Goal: Task Accomplishment & Management: Complete application form

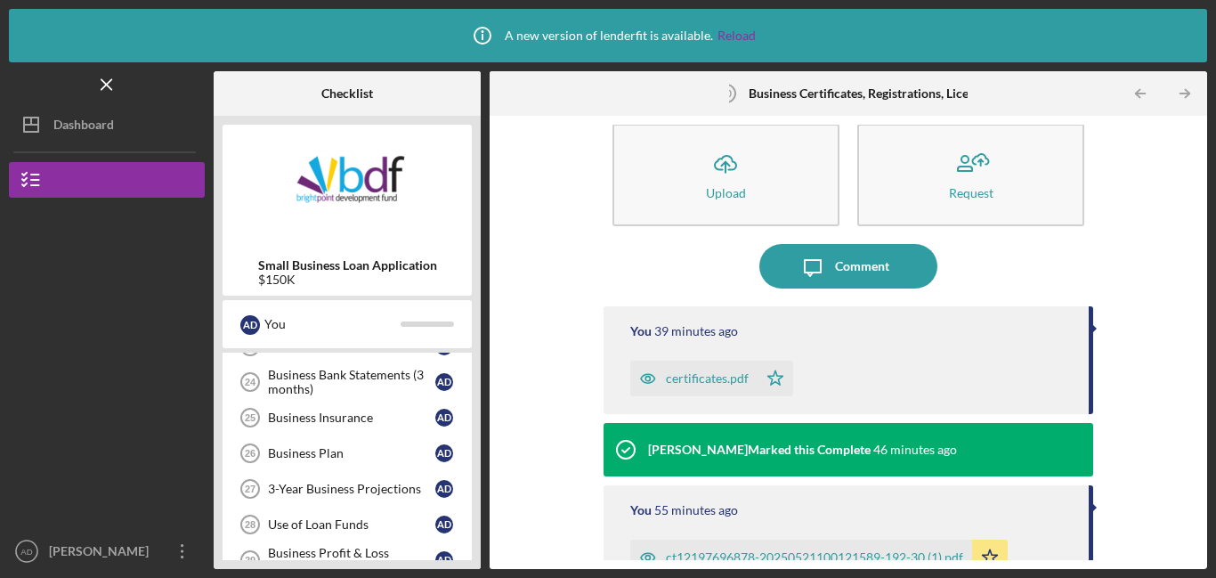
scroll to position [932, 0]
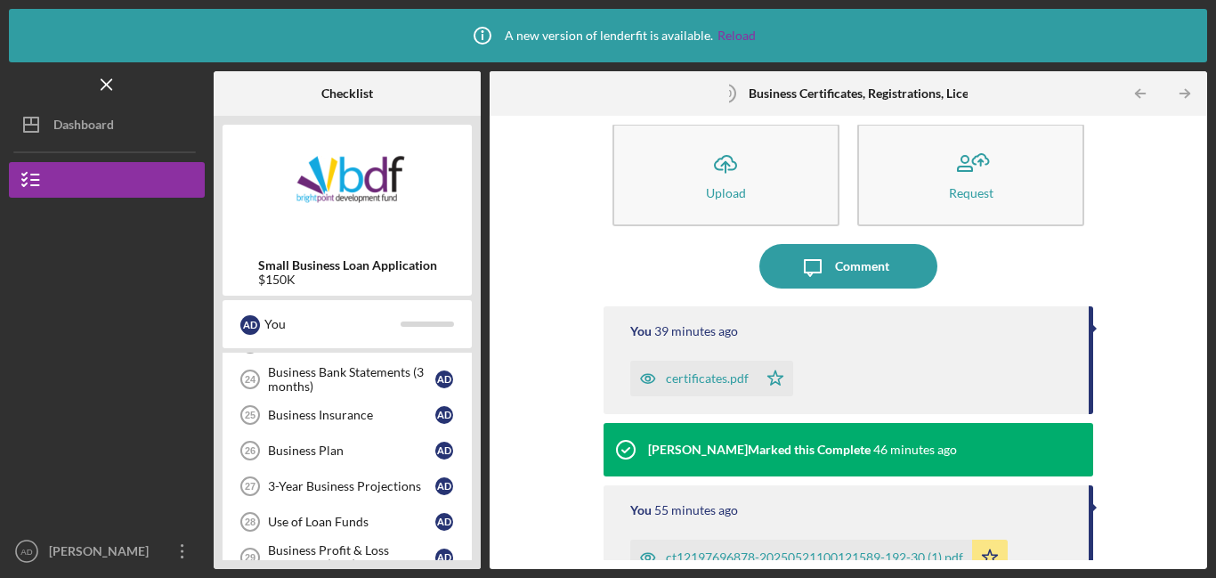
click at [365, 415] on div "Business Insurance" at bounding box center [351, 415] width 167 height 14
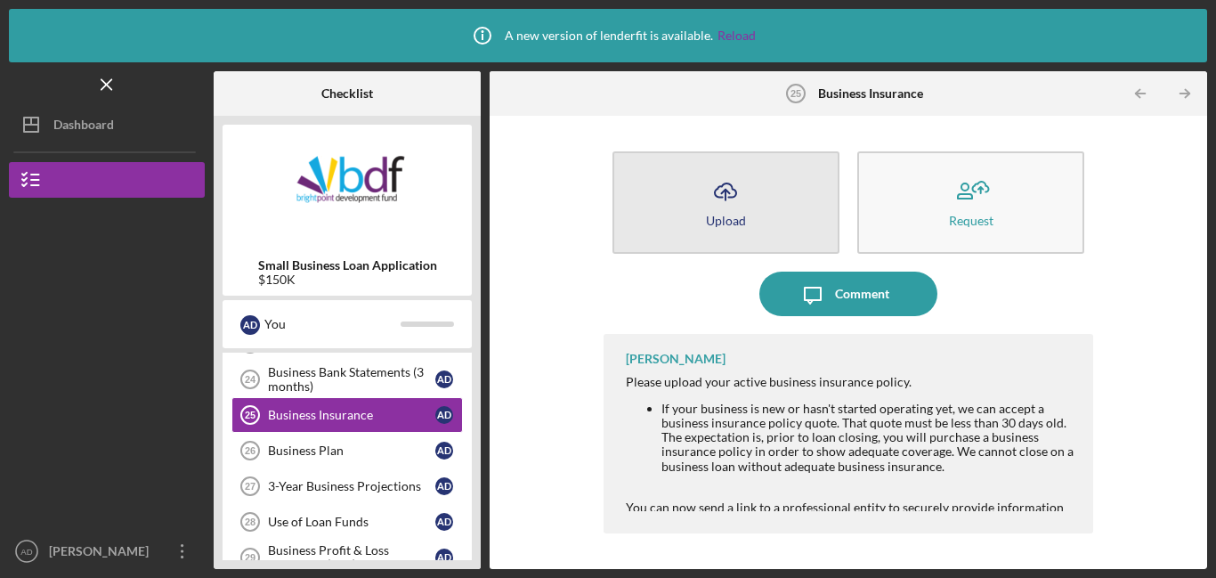
click at [704, 214] on button "Icon/Upload Upload" at bounding box center [725, 202] width 227 height 102
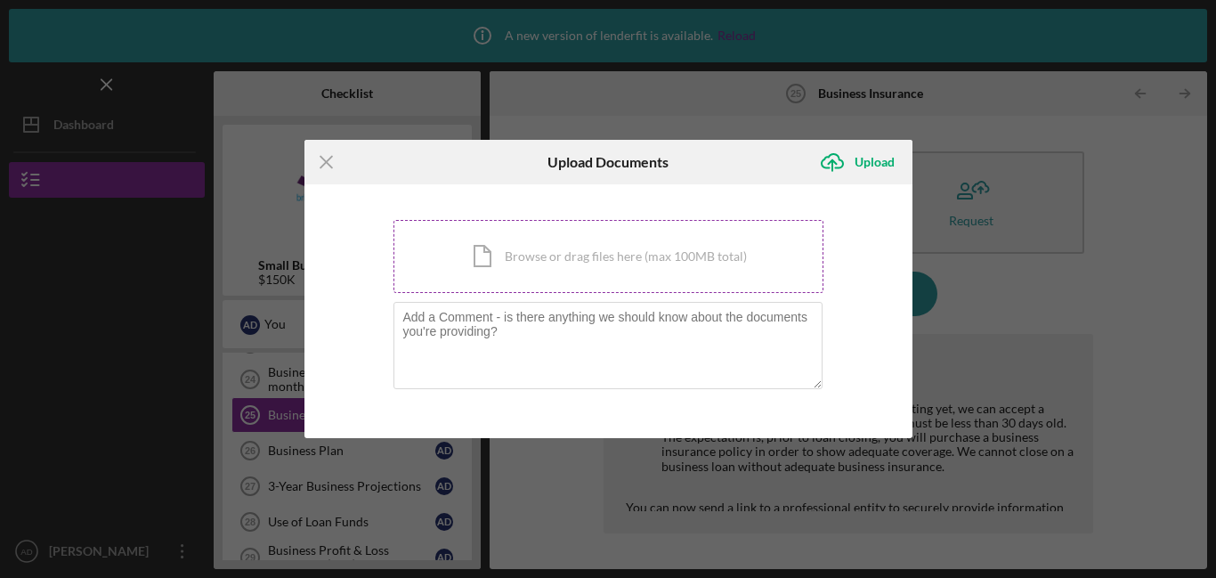
click at [653, 252] on div "Icon/Document Browse or drag files here (max 100MB total) Tap to choose files o…" at bounding box center [608, 256] width 430 height 73
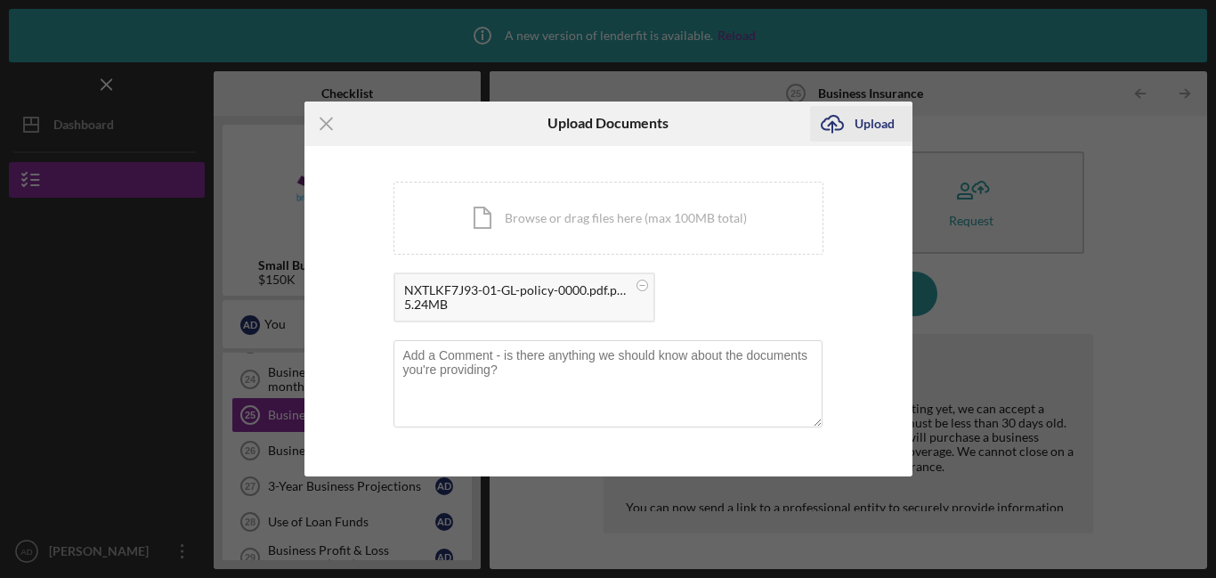
click at [868, 128] on div "Upload" at bounding box center [874, 124] width 40 height 36
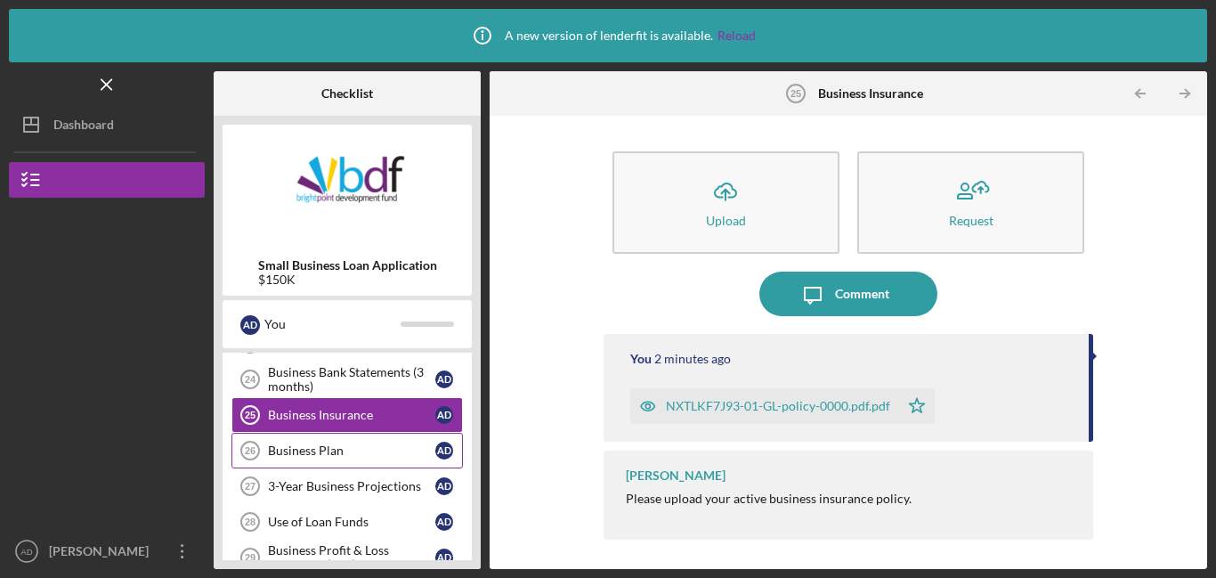
click at [334, 456] on div "Business Plan" at bounding box center [351, 450] width 167 height 14
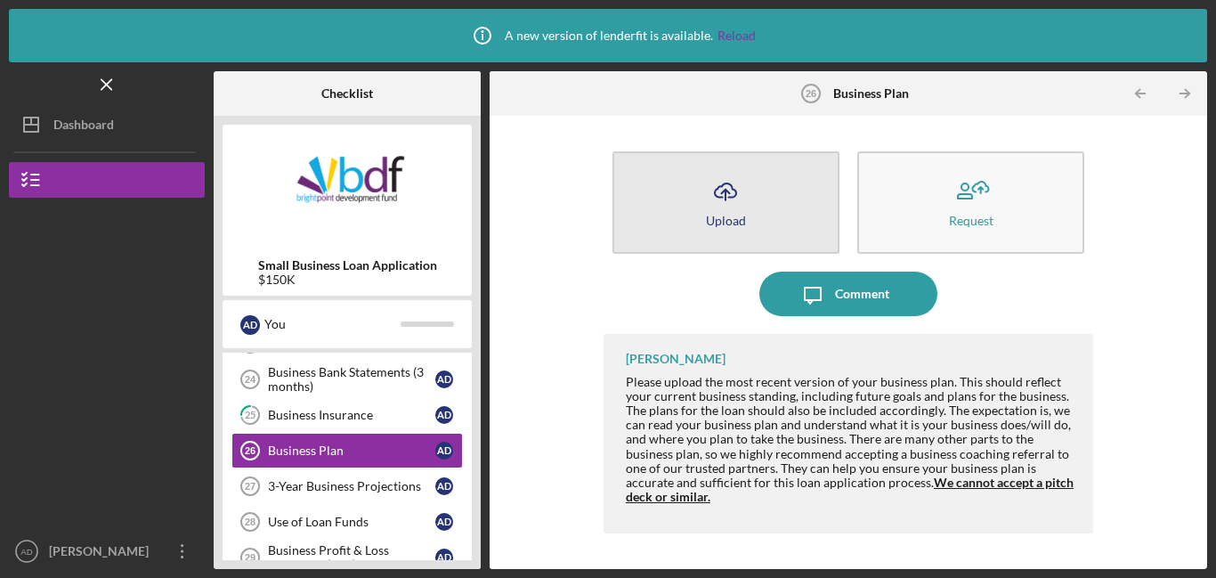
click at [697, 211] on button "Icon/Upload Upload" at bounding box center [725, 202] width 227 height 102
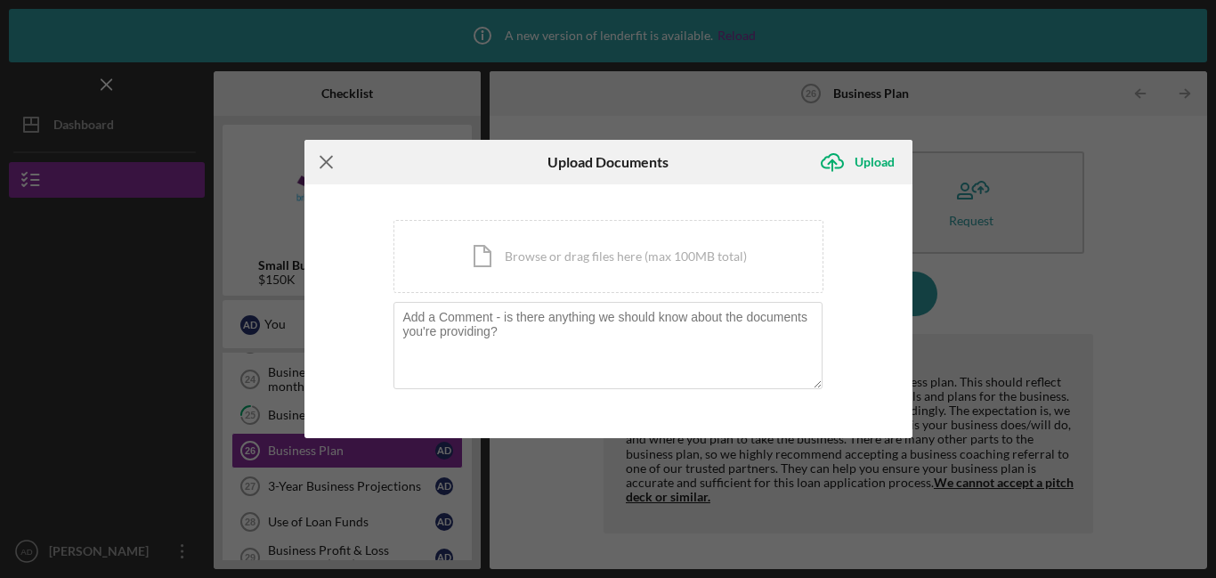
click at [319, 164] on icon "Icon/Menu Close" at bounding box center [326, 162] width 44 height 44
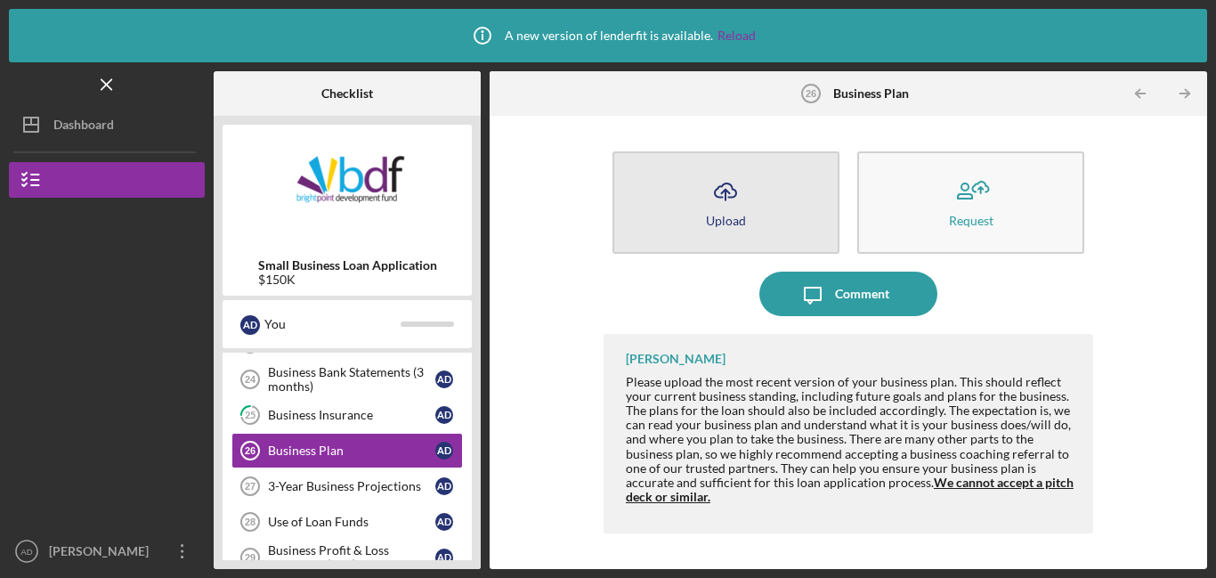
click at [694, 182] on button "Icon/Upload Upload" at bounding box center [725, 202] width 227 height 102
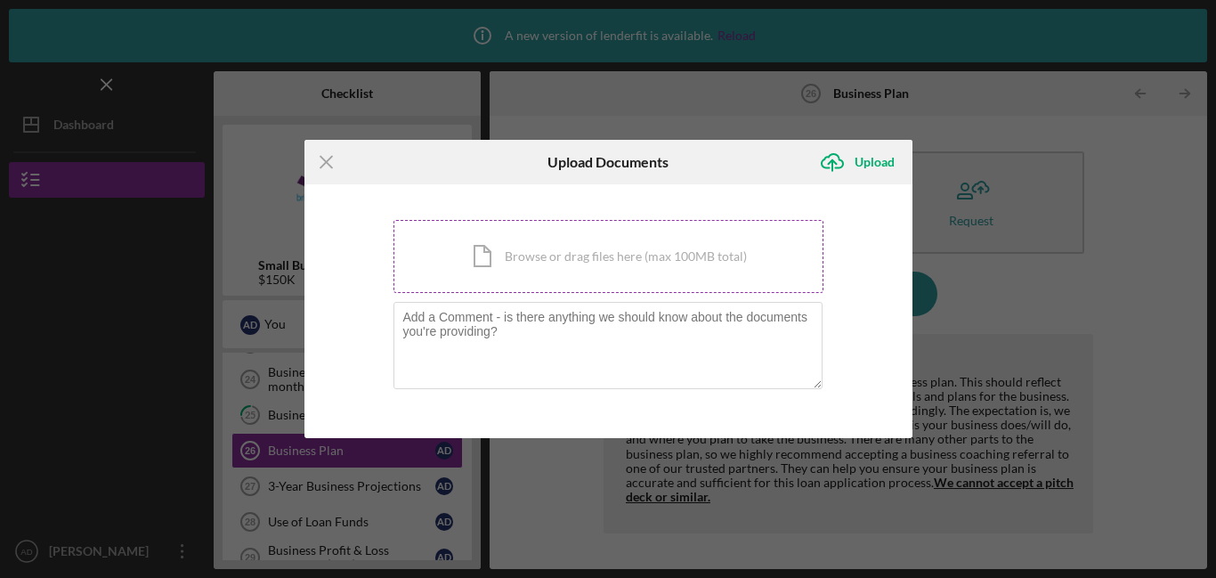
click at [569, 255] on div "Icon/Document Browse or drag files here (max 100MB total) Tap to choose files o…" at bounding box center [608, 256] width 430 height 73
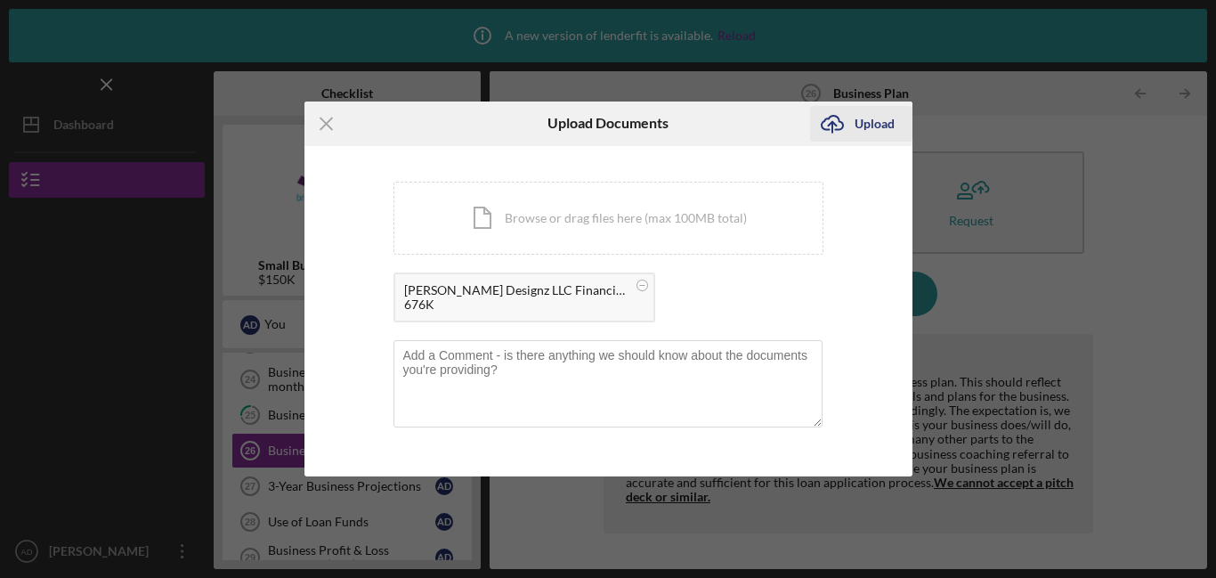
click at [861, 127] on div "Upload" at bounding box center [874, 124] width 40 height 36
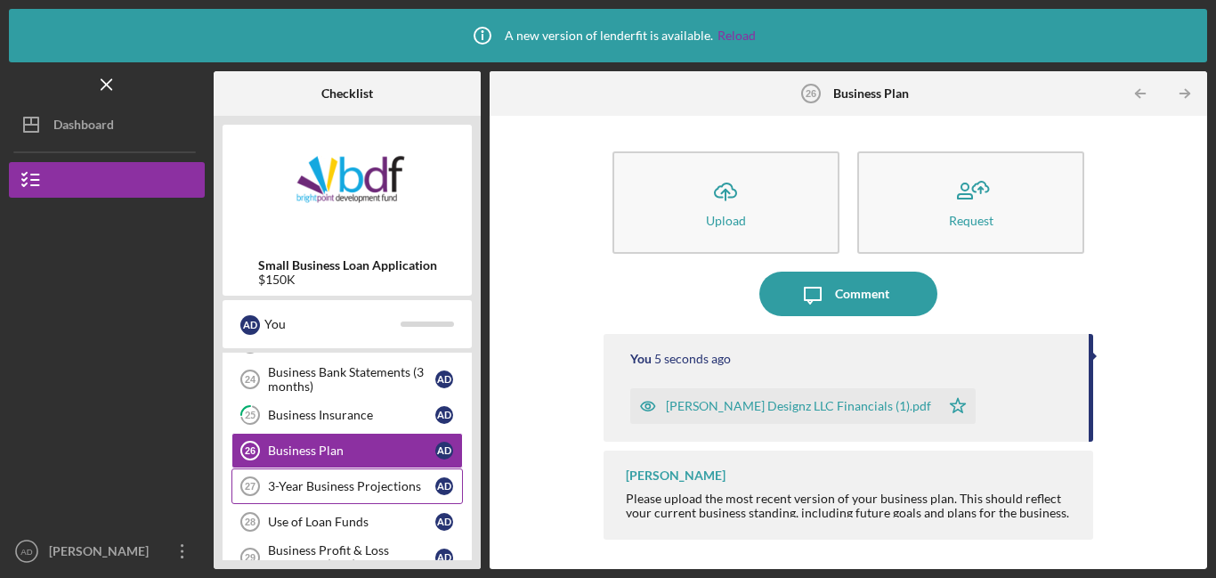
click at [356, 494] on link "3-Year Business Projections 27 3-Year Business Projections A D" at bounding box center [346, 486] width 231 height 36
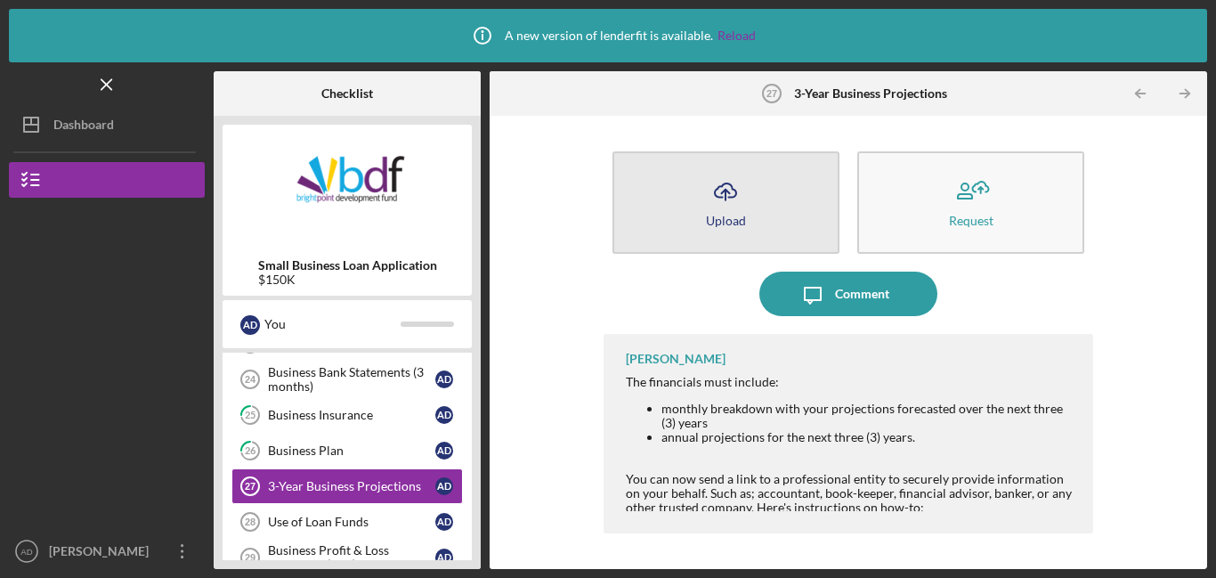
click at [727, 225] on div "Upload" at bounding box center [726, 220] width 40 height 13
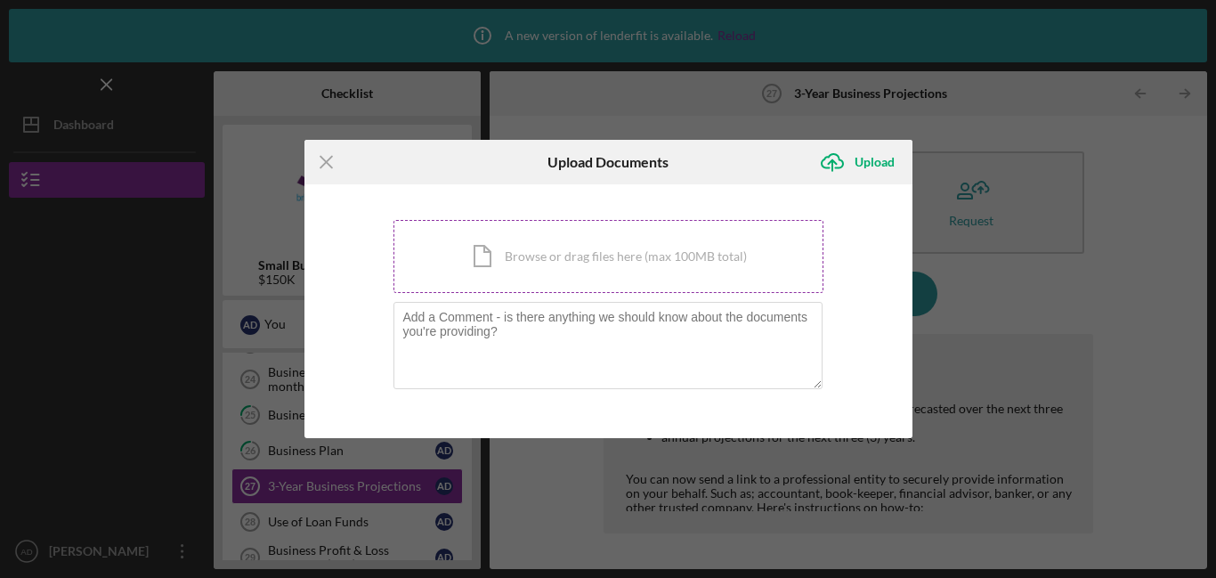
click at [705, 257] on div "Icon/Document Browse or drag files here (max 100MB total) Tap to choose files o…" at bounding box center [608, 256] width 430 height 73
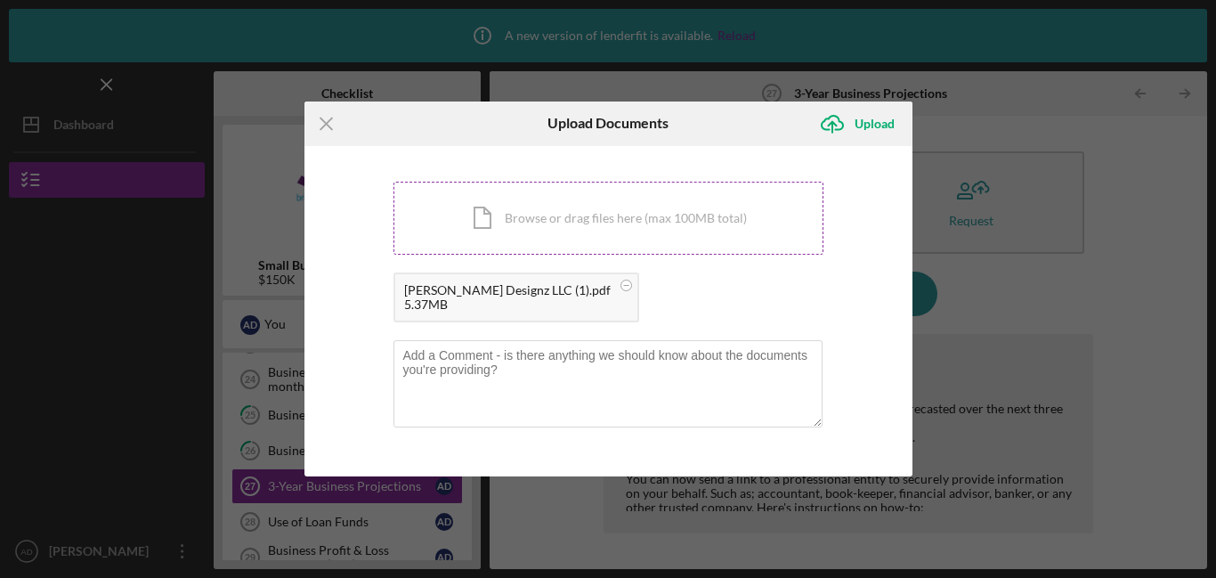
click at [565, 220] on div "Icon/Document Browse or drag files here (max 100MB total) Tap to choose files o…" at bounding box center [608, 218] width 430 height 73
click at [831, 290] on div "You're uploading documents related to 3-Year Business Projections . Icon/Docume…" at bounding box center [608, 311] width 608 height 331
click at [871, 131] on div "Upload" at bounding box center [874, 124] width 40 height 36
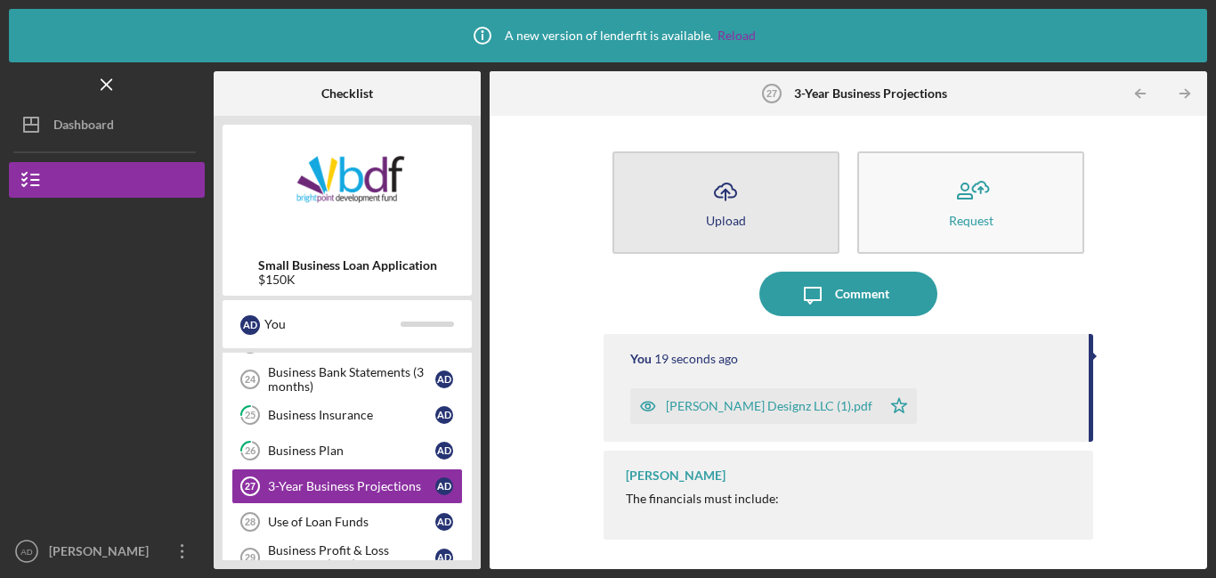
click at [736, 238] on button "Icon/Upload Upload" at bounding box center [725, 202] width 227 height 102
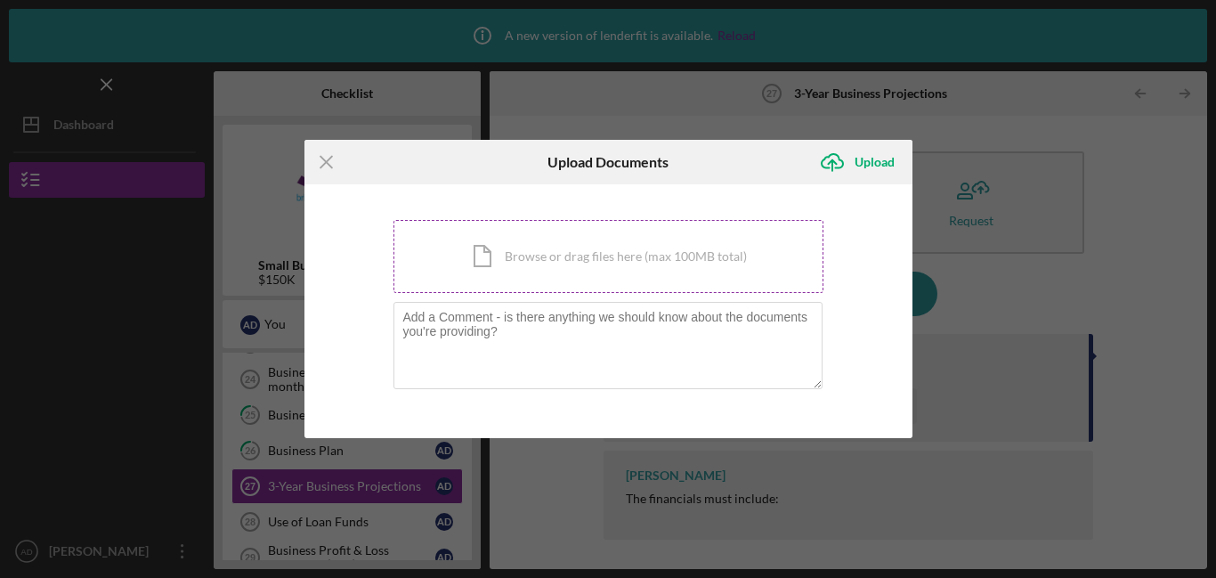
click at [659, 255] on div "Icon/Document Browse or drag files here (max 100MB total) Tap to choose files o…" at bounding box center [608, 256] width 430 height 73
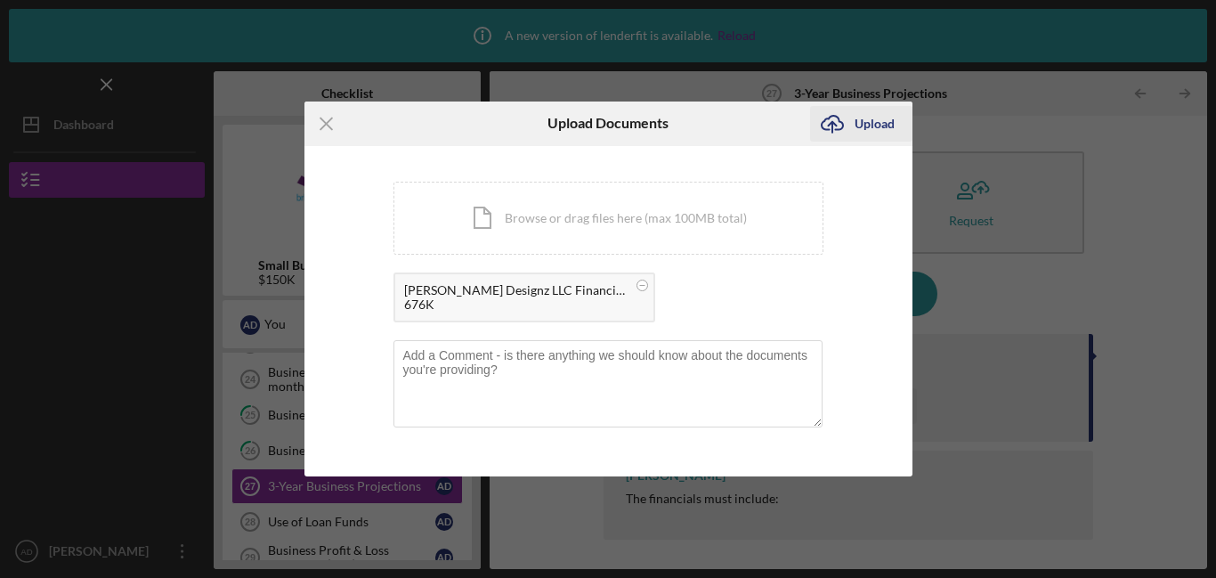
click at [836, 127] on icon "Icon/Upload" at bounding box center [832, 123] width 44 height 44
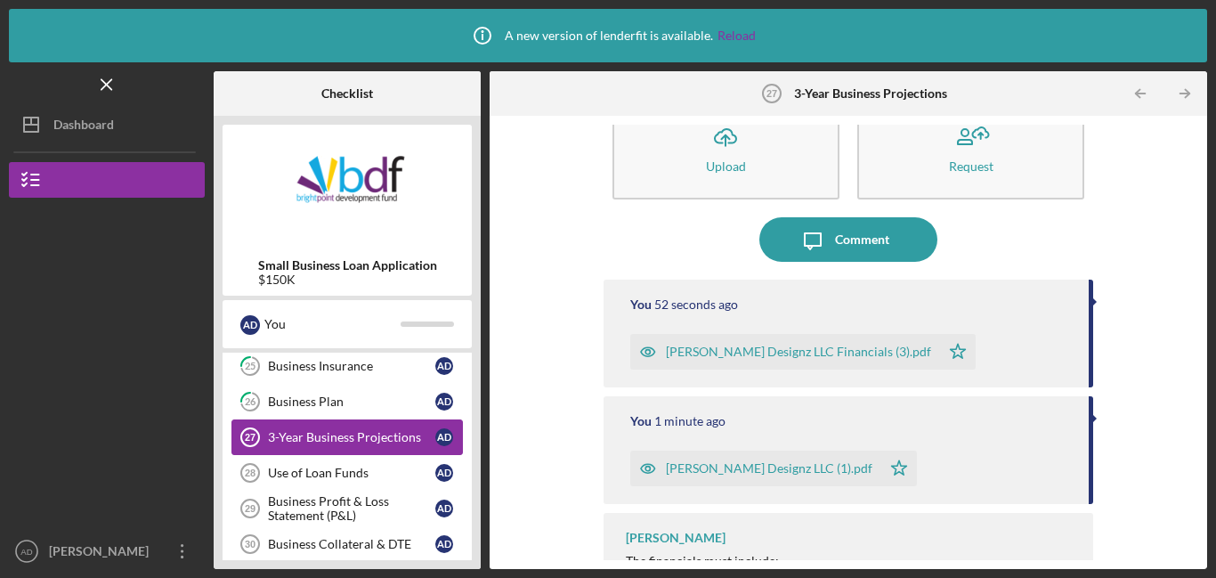
scroll to position [979, 0]
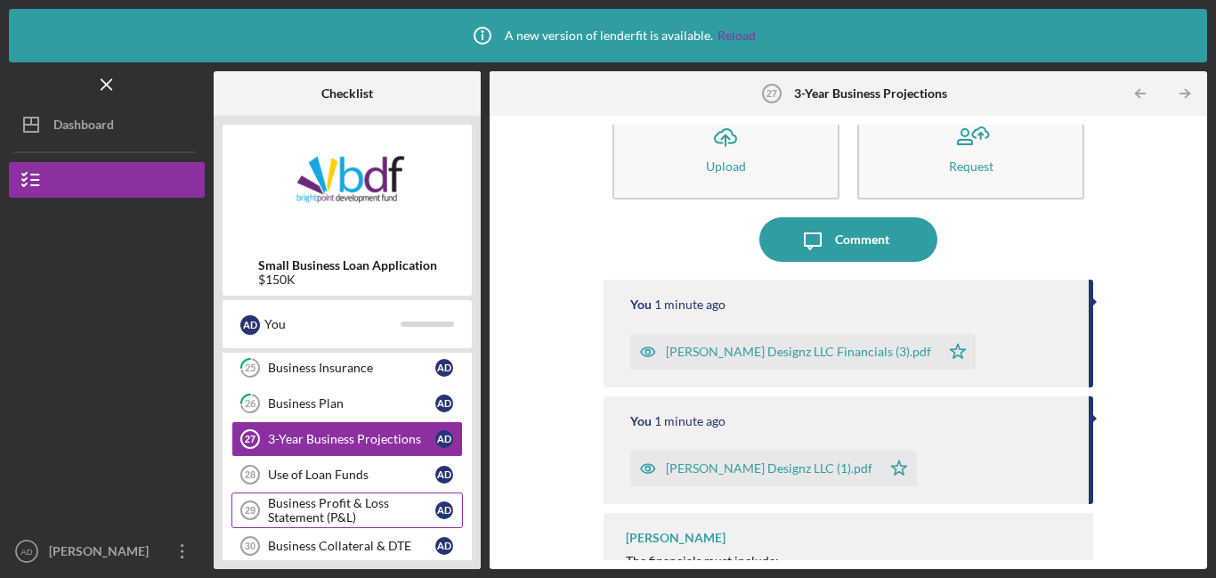
click at [295, 505] on div "Business Profit & Loss Statement (P&L)" at bounding box center [351, 510] width 167 height 28
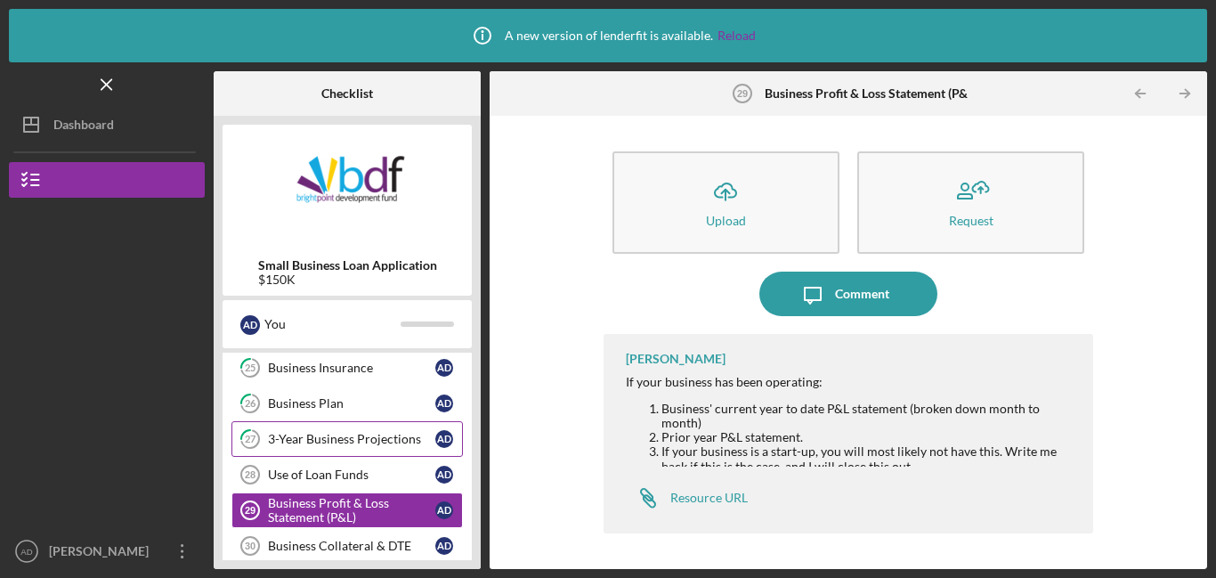
click at [311, 434] on div "3-Year Business Projections" at bounding box center [351, 439] width 167 height 14
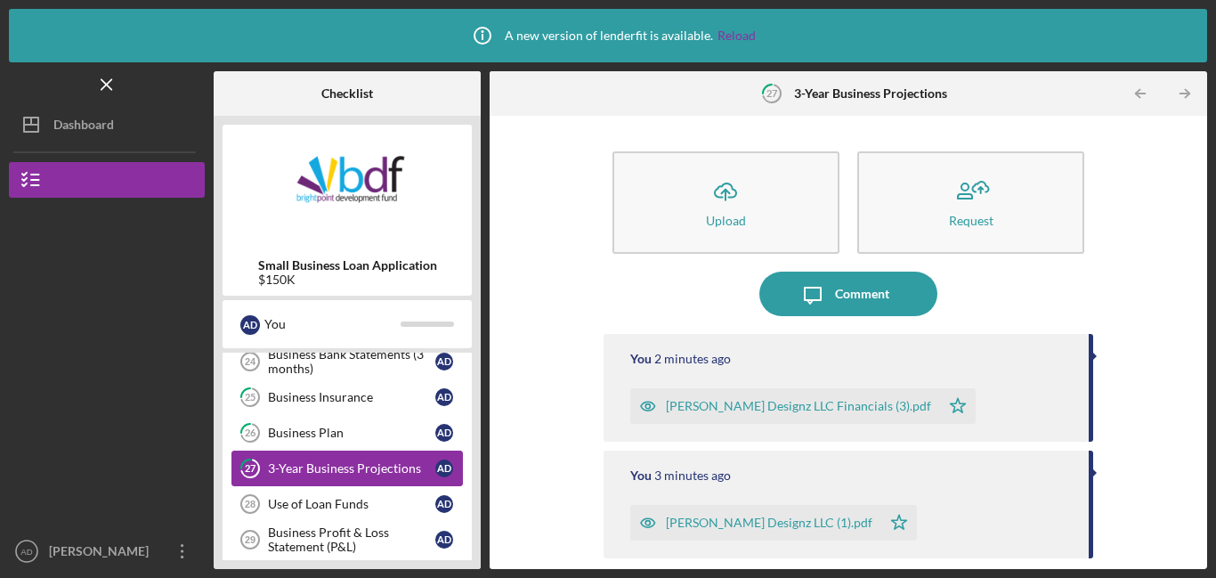
scroll to position [946, 0]
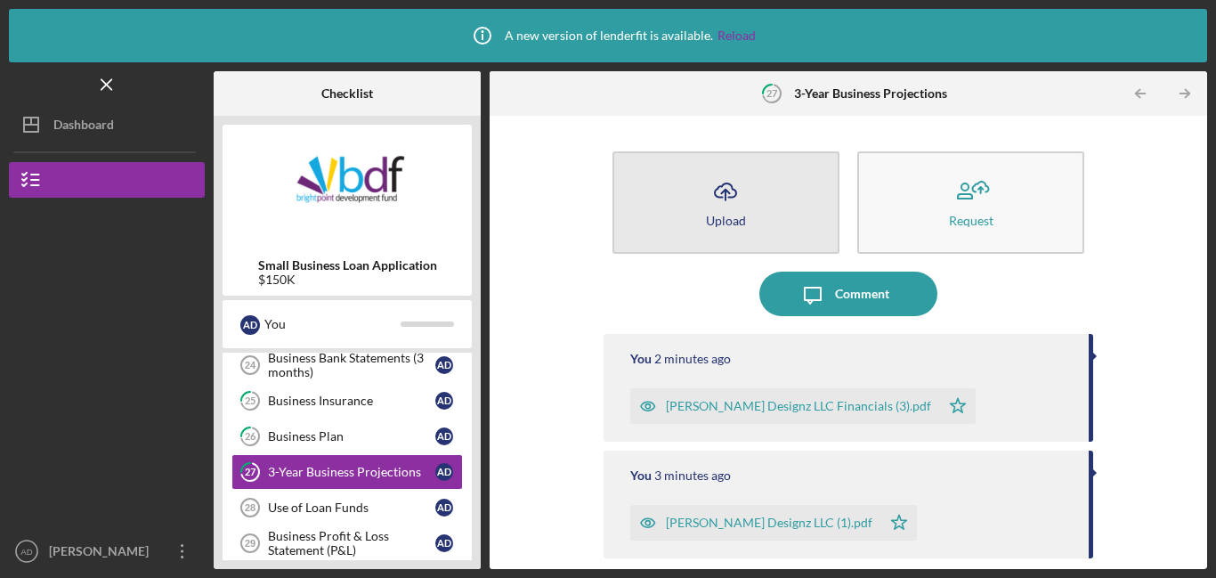
click at [745, 199] on icon "Icon/Upload" at bounding box center [725, 191] width 44 height 44
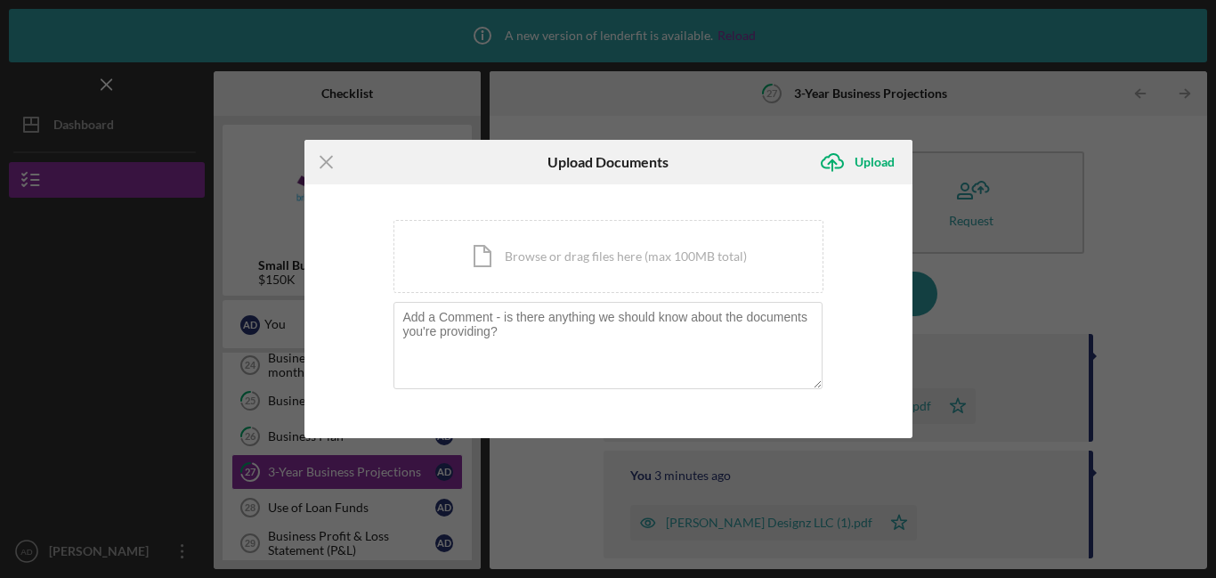
click at [745, 199] on div "You're uploading documents related to 3-Year Business Projections . Icon/Docume…" at bounding box center [608, 311] width 608 height 255
click at [646, 255] on div "Icon/Document Browse or drag files here (max 100MB total) Tap to choose files o…" at bounding box center [608, 256] width 430 height 73
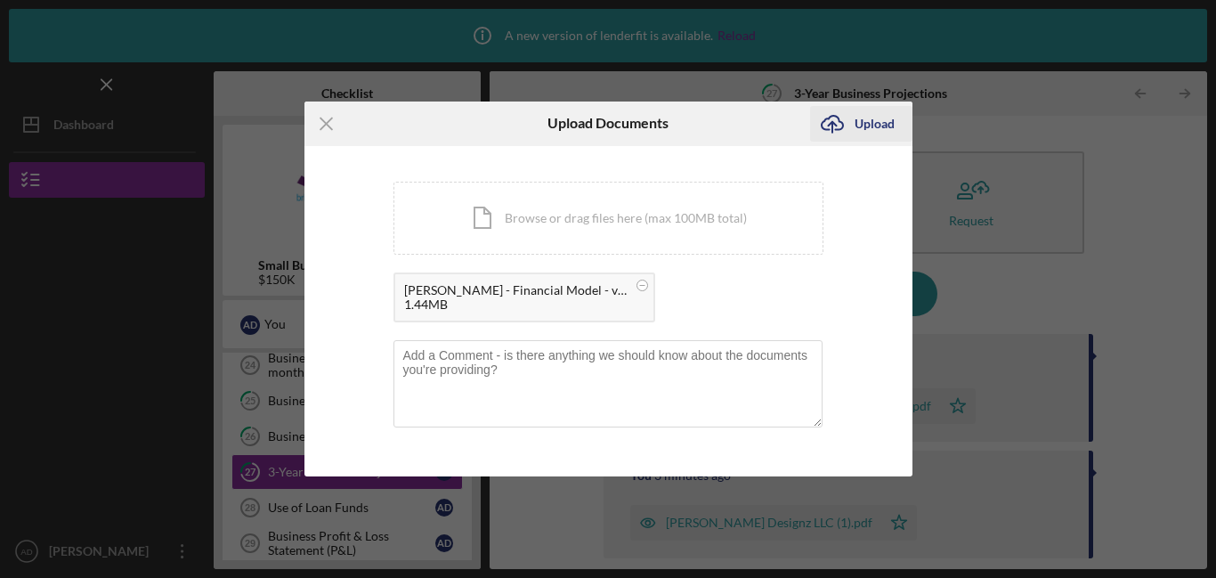
click at [884, 120] on div "Upload" at bounding box center [874, 124] width 40 height 36
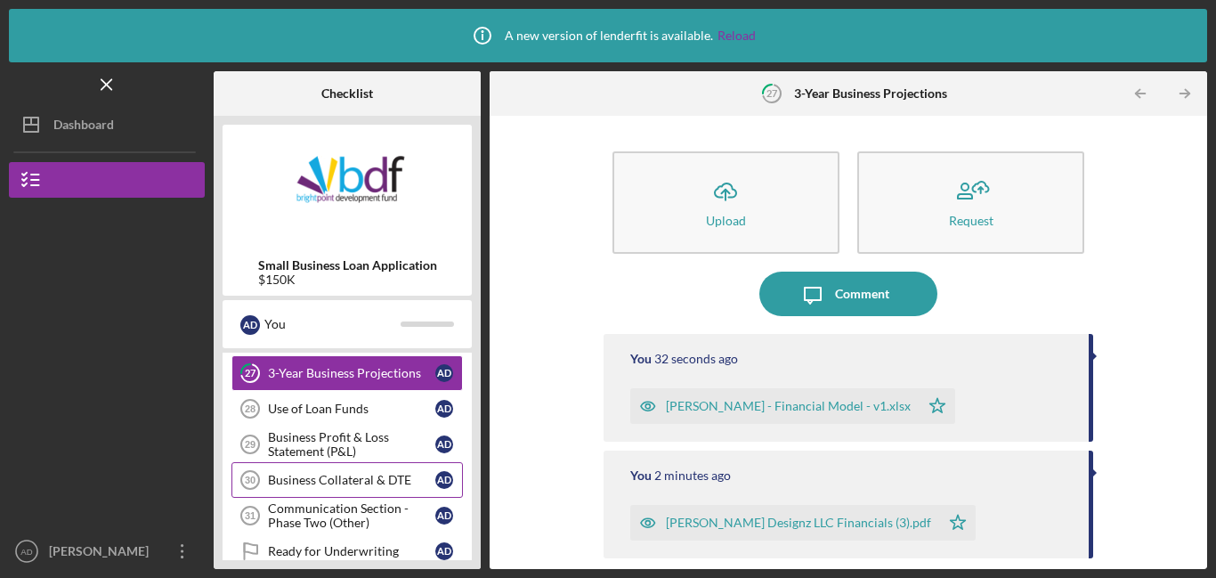
scroll to position [1042, 0]
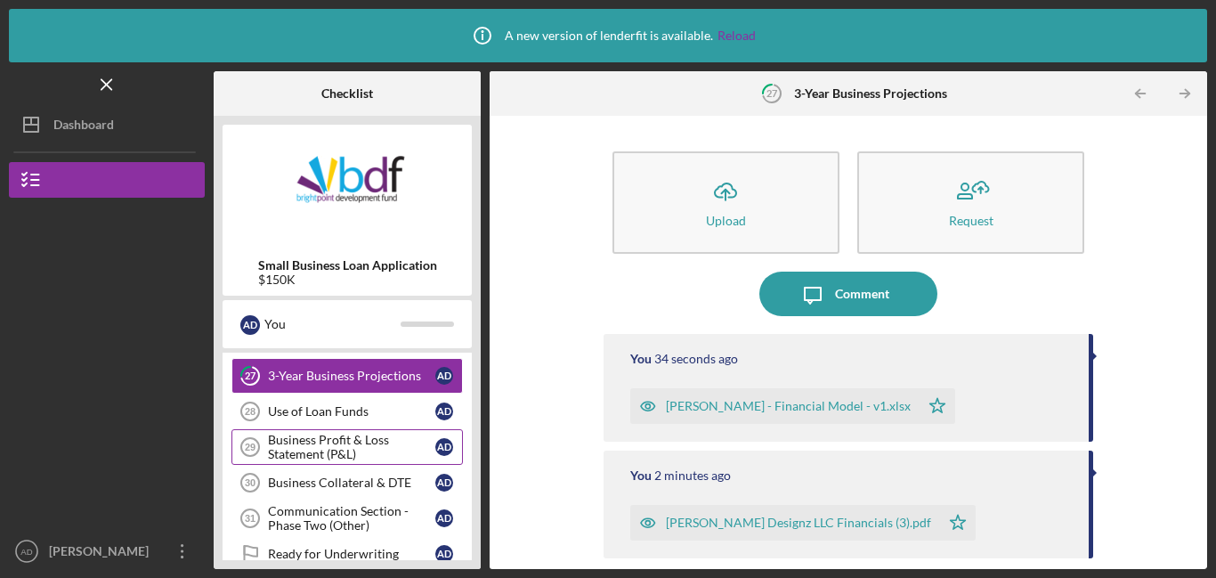
click at [331, 454] on div "Business Profit & Loss Statement (P&L)" at bounding box center [351, 446] width 167 height 28
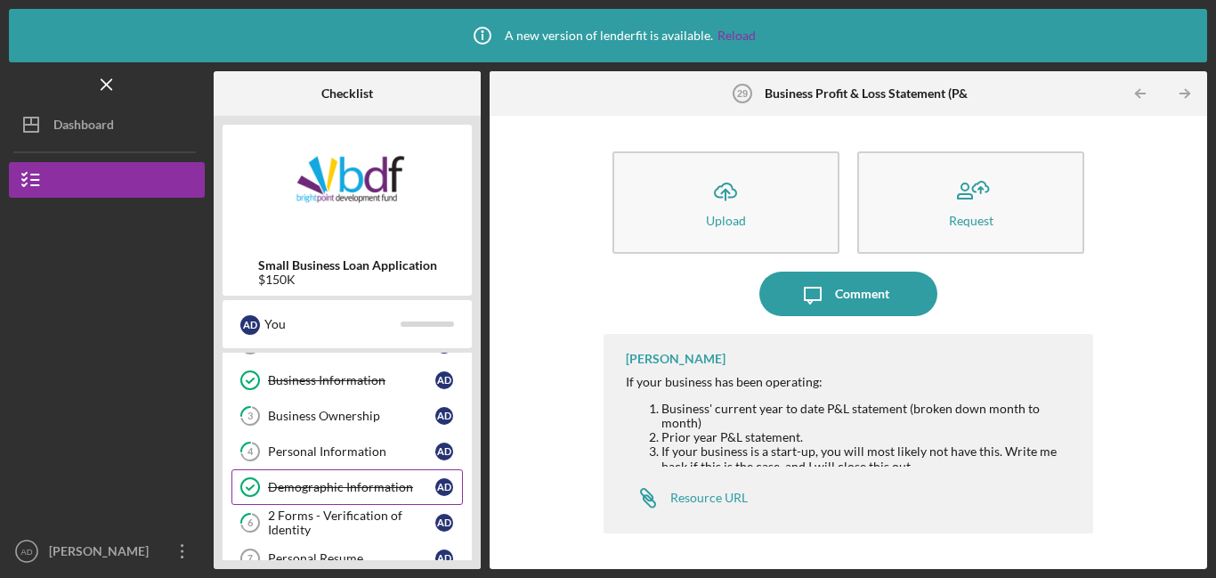
scroll to position [59, 0]
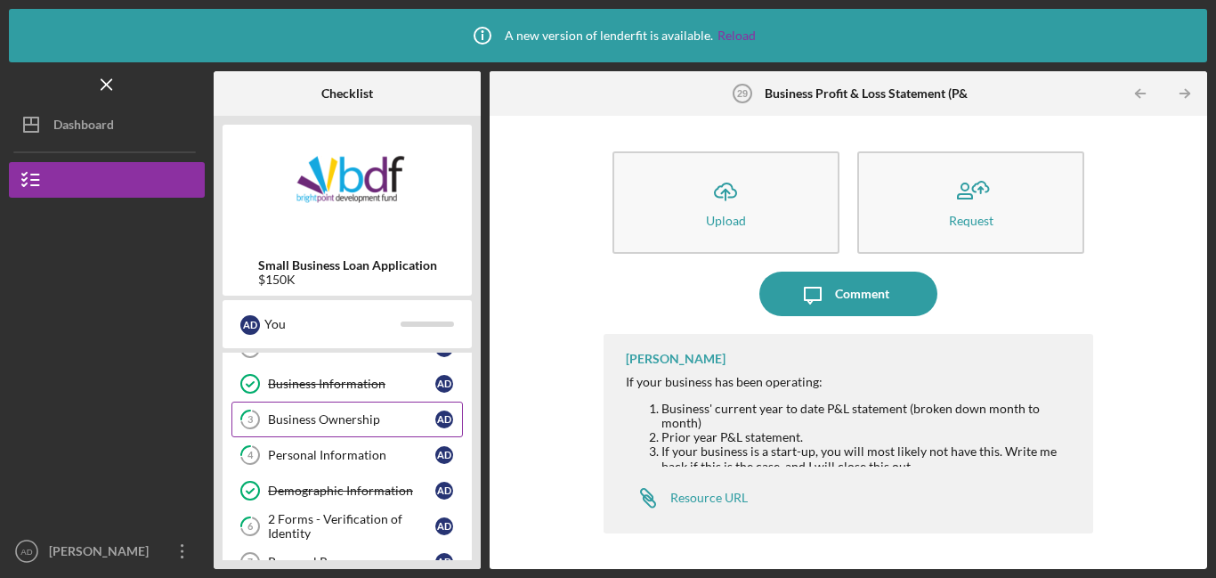
click at [368, 423] on div "Business Ownership" at bounding box center [351, 419] width 167 height 14
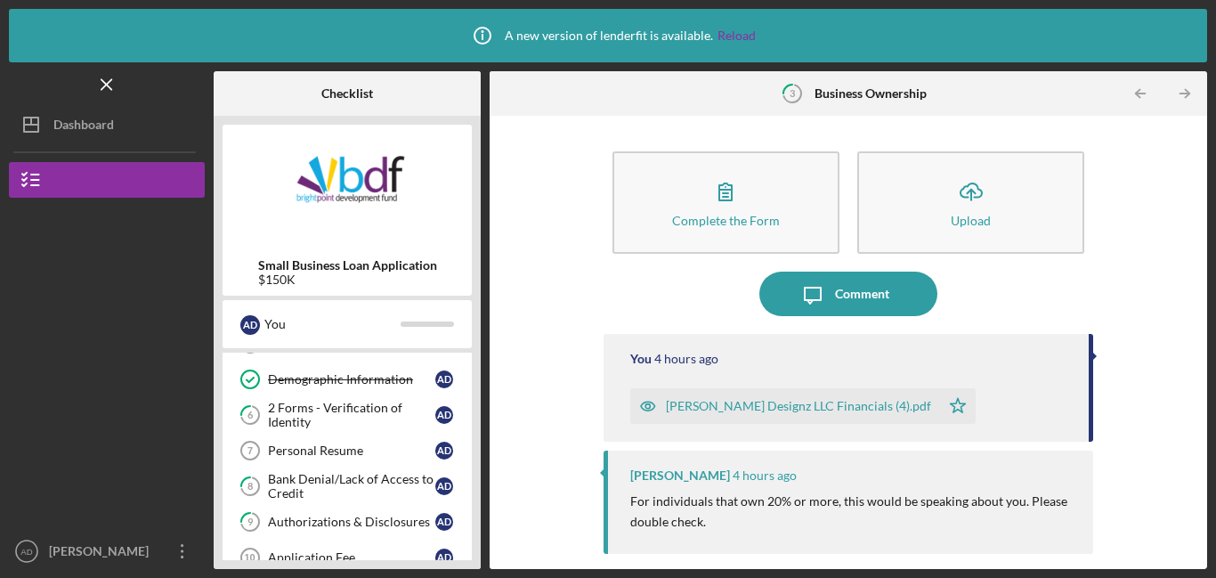
scroll to position [168, 0]
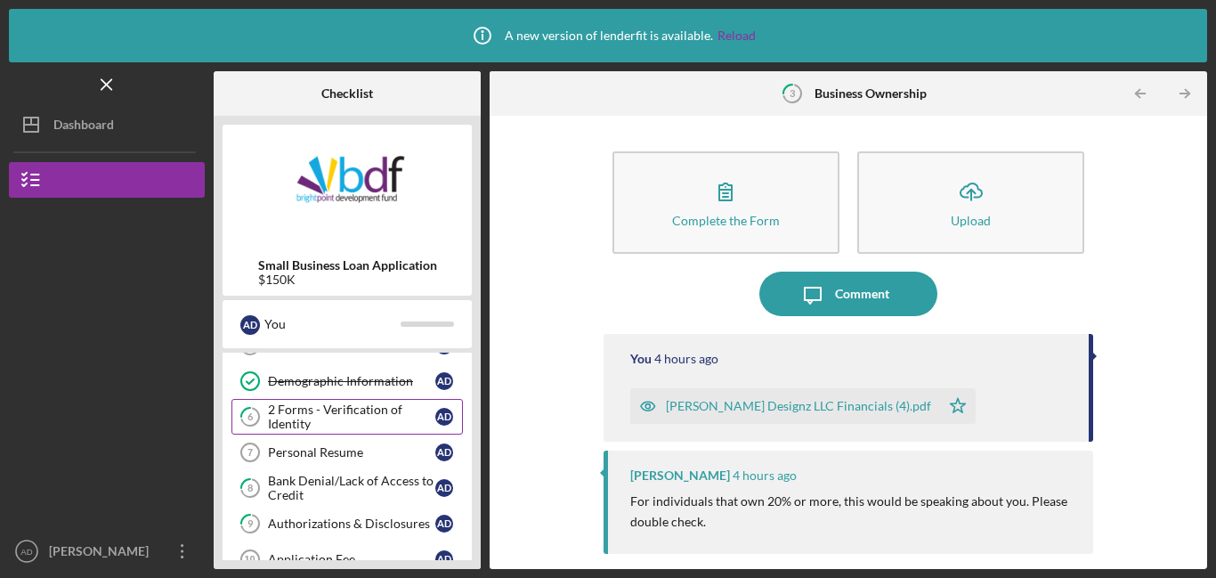
click at [367, 412] on div "2 Forms - Verification of Identity" at bounding box center [351, 416] width 167 height 28
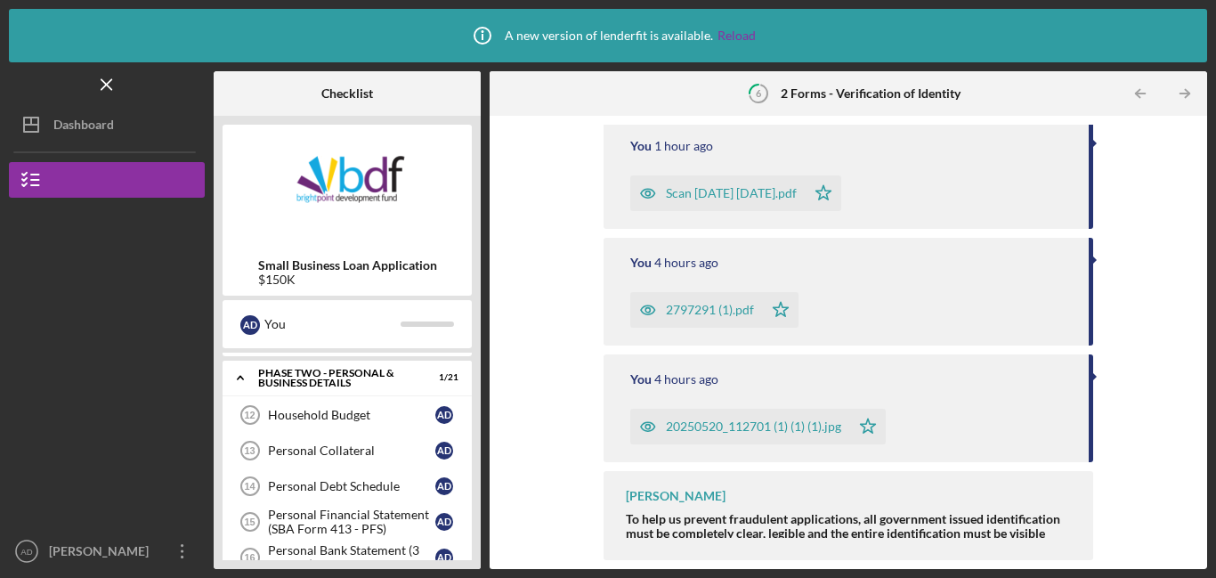
scroll to position [472, 0]
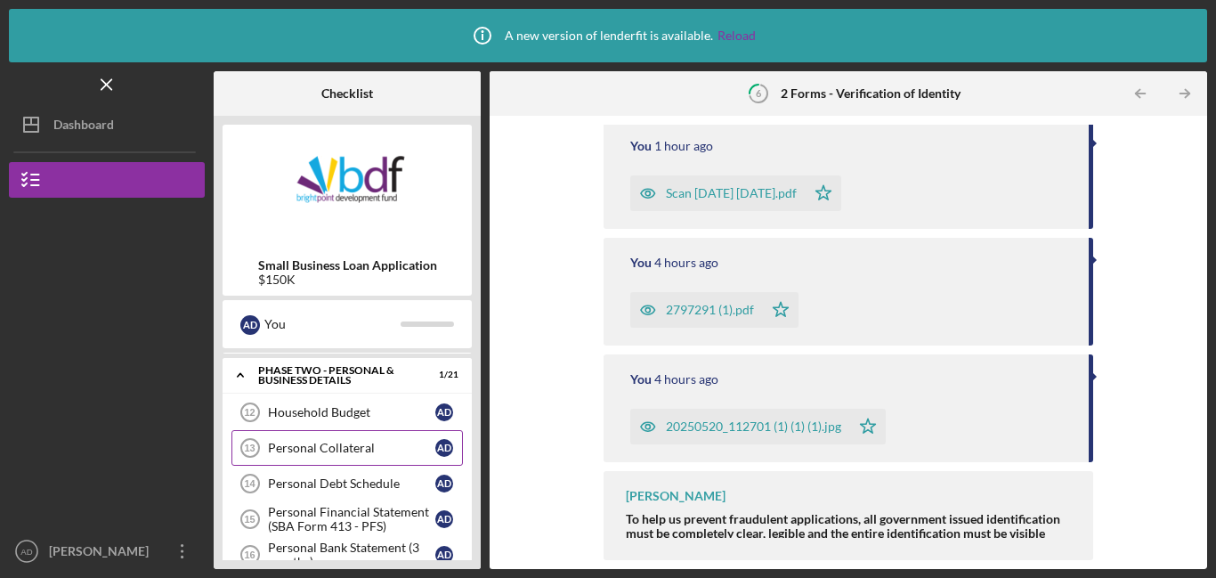
click at [326, 450] on div "Personal Collateral" at bounding box center [351, 447] width 167 height 14
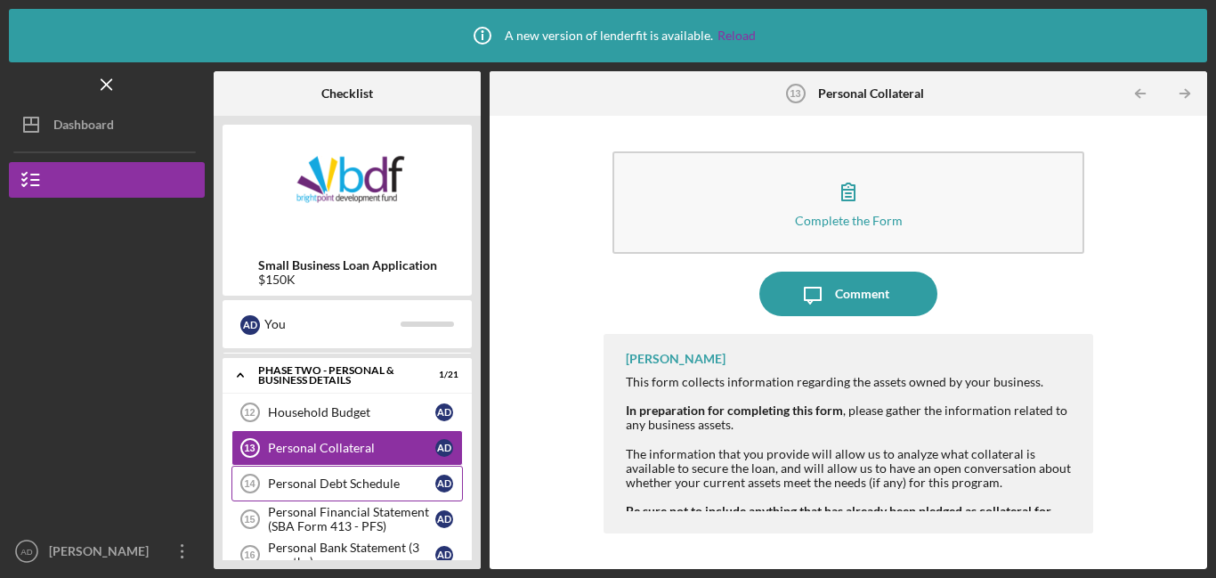
click at [293, 488] on div "Personal Debt Schedule" at bounding box center [351, 483] width 167 height 14
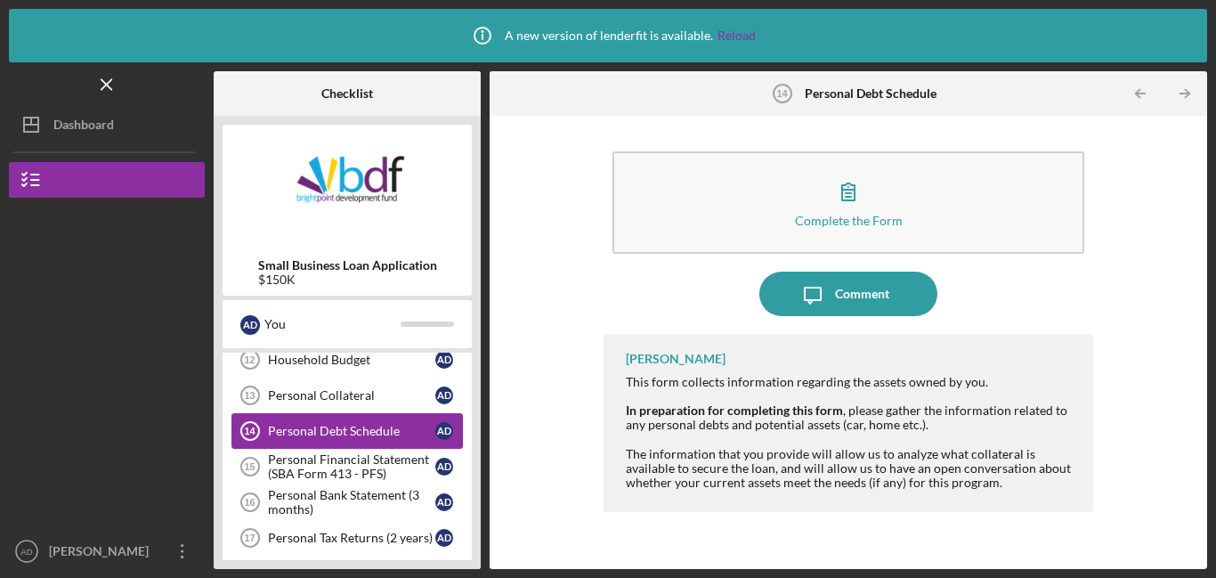
scroll to position [528, 0]
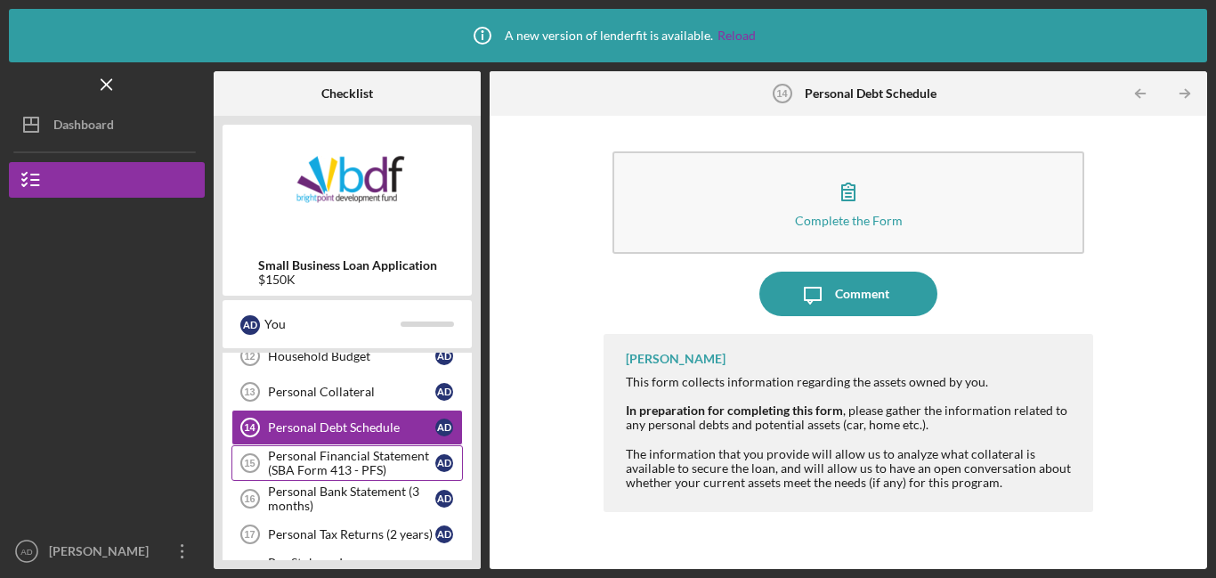
click at [311, 473] on div "Personal Financial Statement (SBA Form 413 - PFS)" at bounding box center [351, 463] width 167 height 28
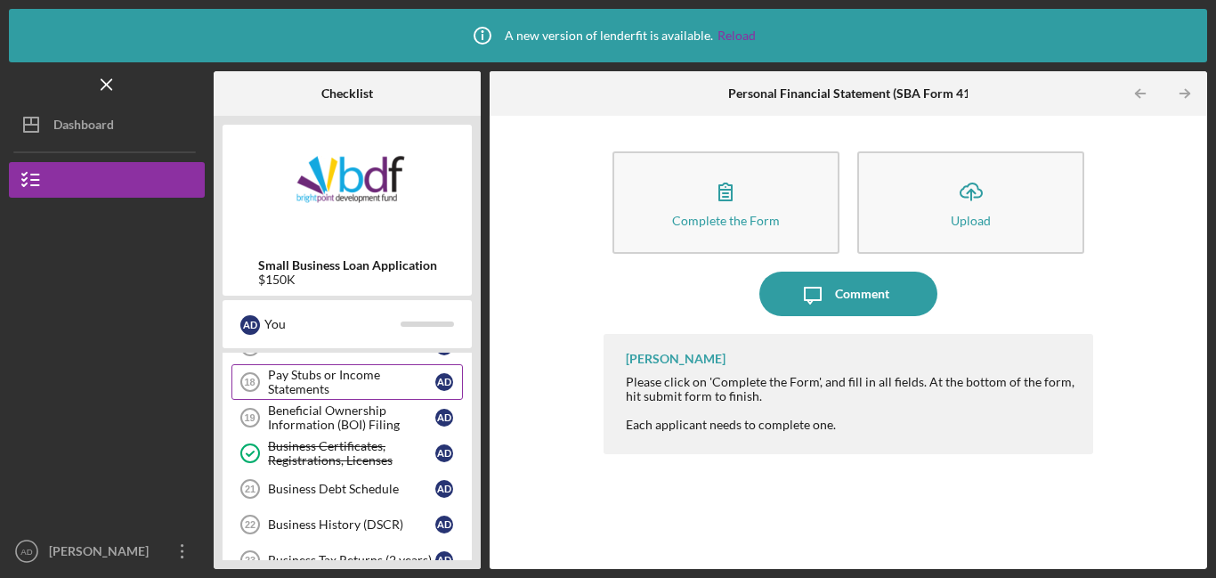
scroll to position [717, 0]
click at [333, 419] on div "Beneficial Ownership Information (BOI) Filing" at bounding box center [351, 415] width 167 height 28
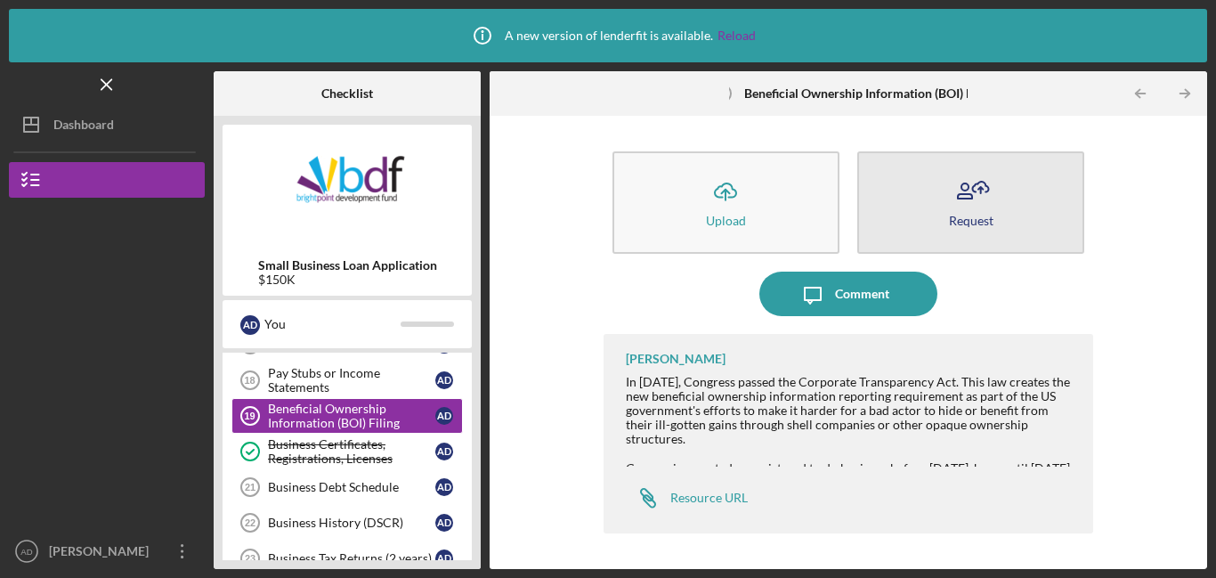
click at [974, 200] on icon "button" at bounding box center [971, 191] width 44 height 44
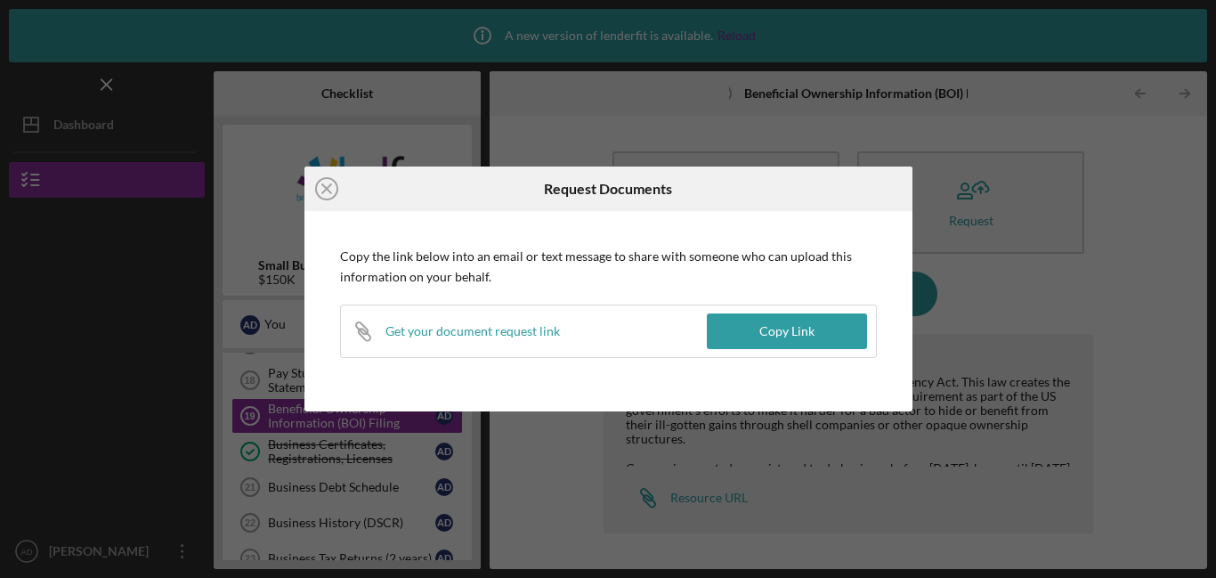
click at [431, 332] on div "Get your document request link" at bounding box center [472, 331] width 174 height 14
click at [731, 337] on button "Copy Link" at bounding box center [787, 331] width 160 height 36
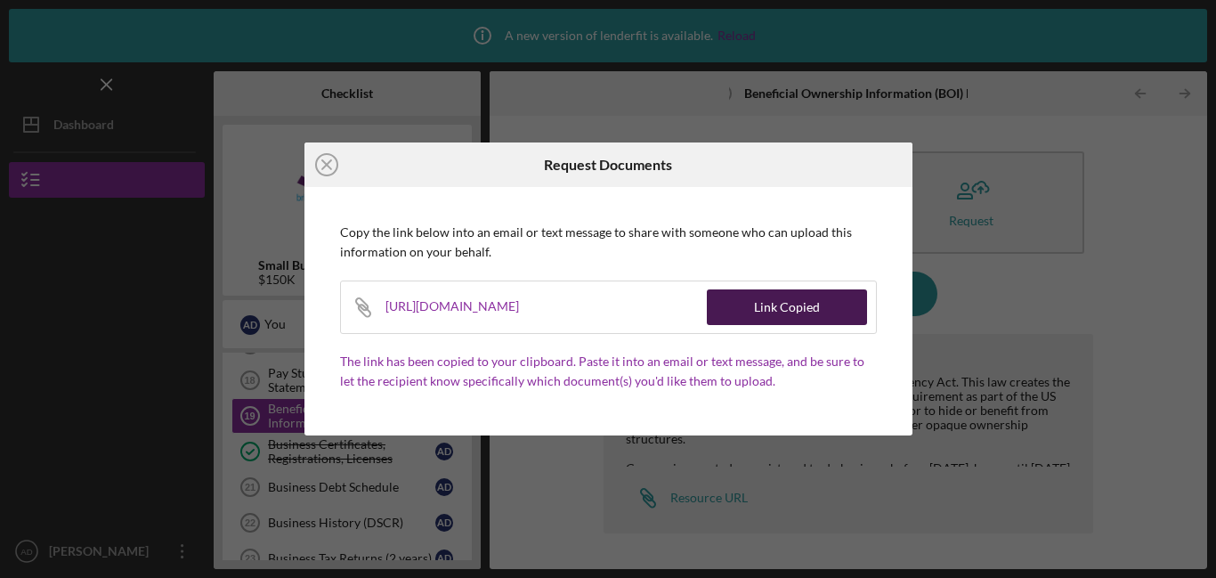
click at [743, 320] on button "Link Copied" at bounding box center [787, 307] width 160 height 36
click at [322, 168] on line at bounding box center [326, 164] width 9 height 9
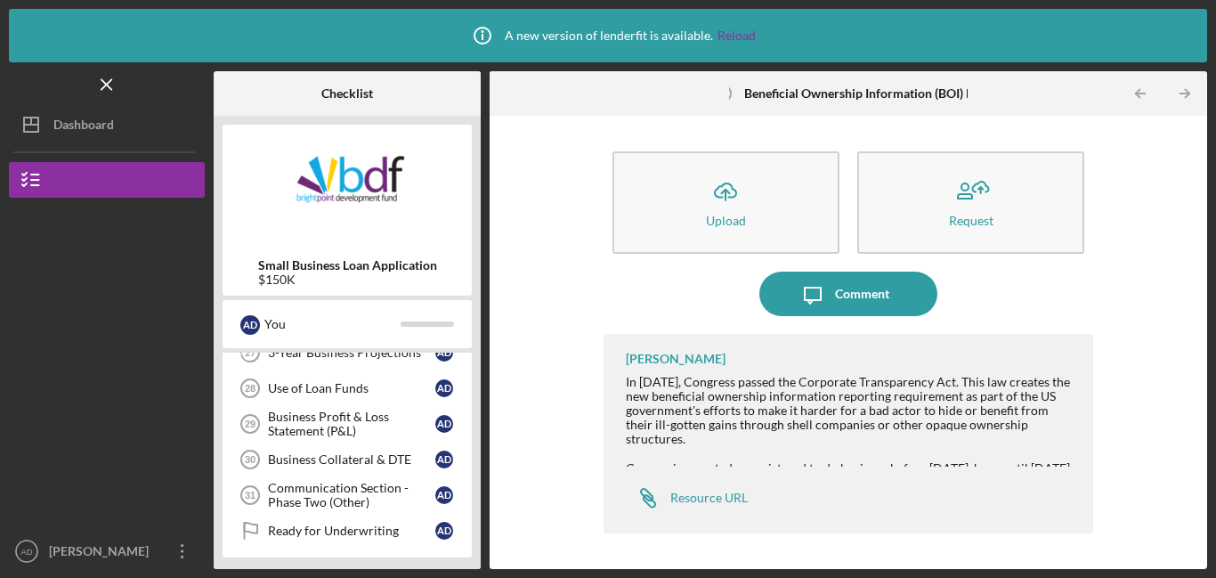
scroll to position [1066, 0]
click at [355, 389] on div "Use of Loan Funds" at bounding box center [351, 387] width 167 height 14
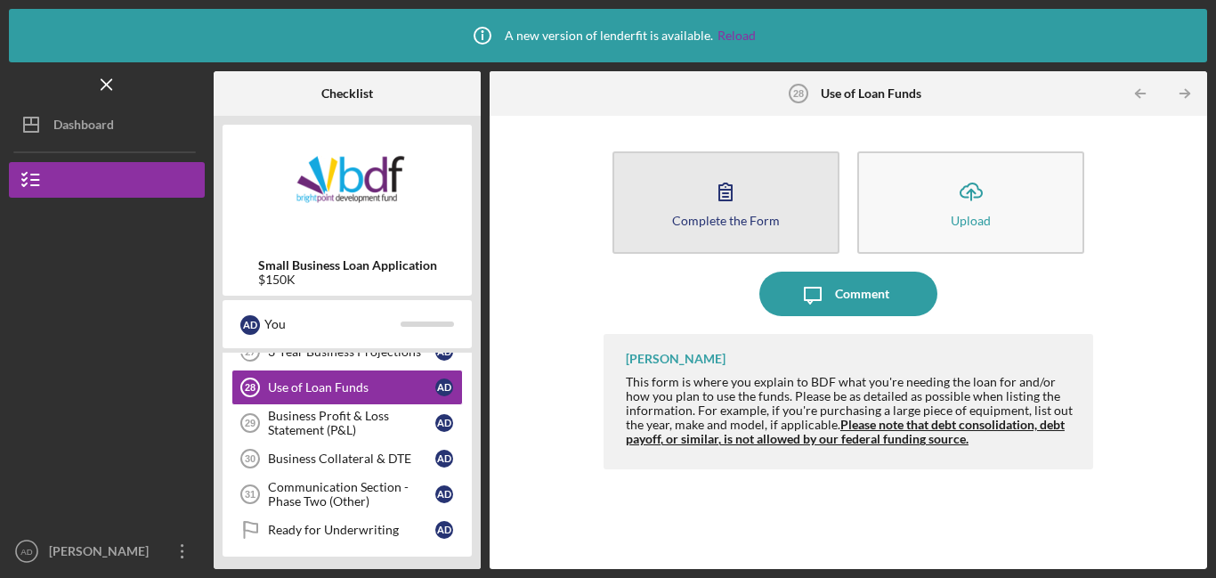
click at [703, 207] on button "Complete the Form Form" at bounding box center [725, 202] width 227 height 102
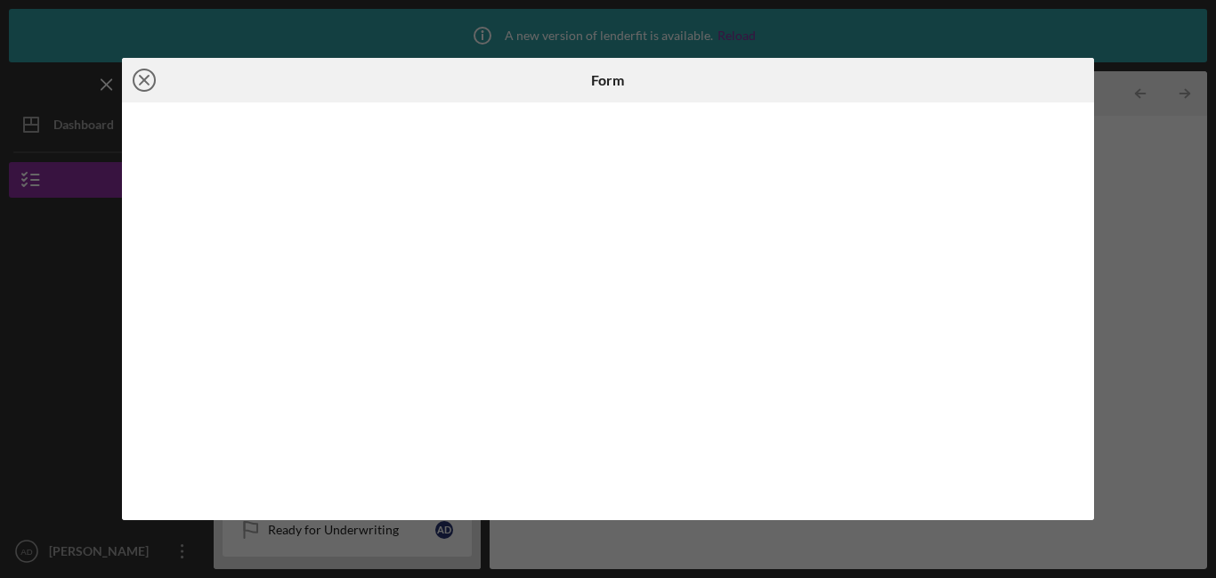
click at [149, 82] on icon "Icon/Close" at bounding box center [144, 80] width 44 height 44
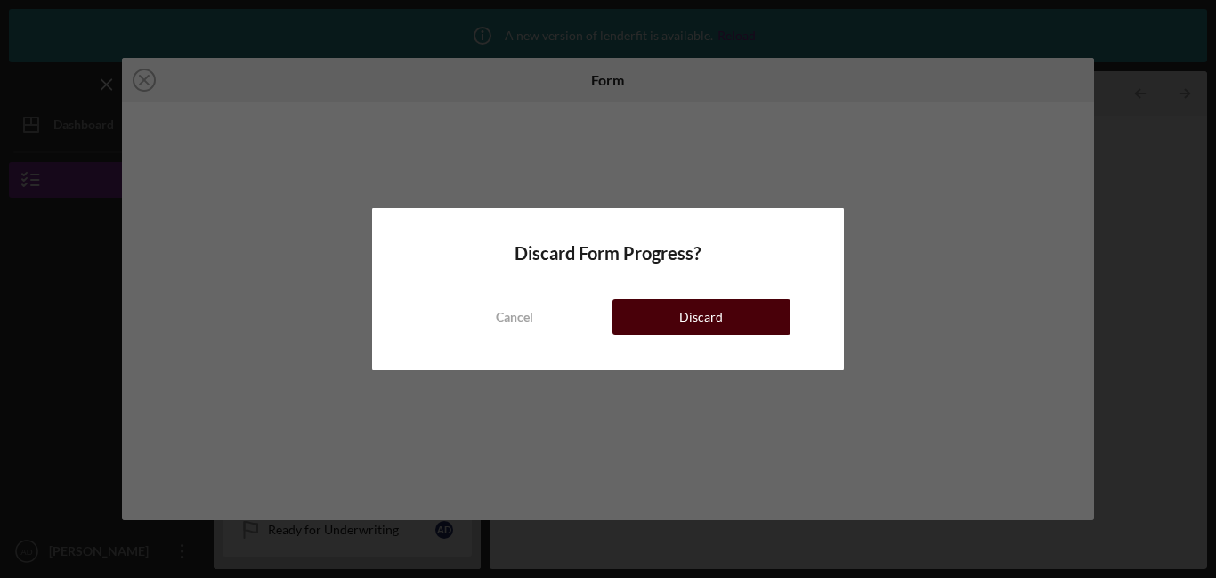
click at [624, 325] on button "Discard" at bounding box center [701, 317] width 178 height 36
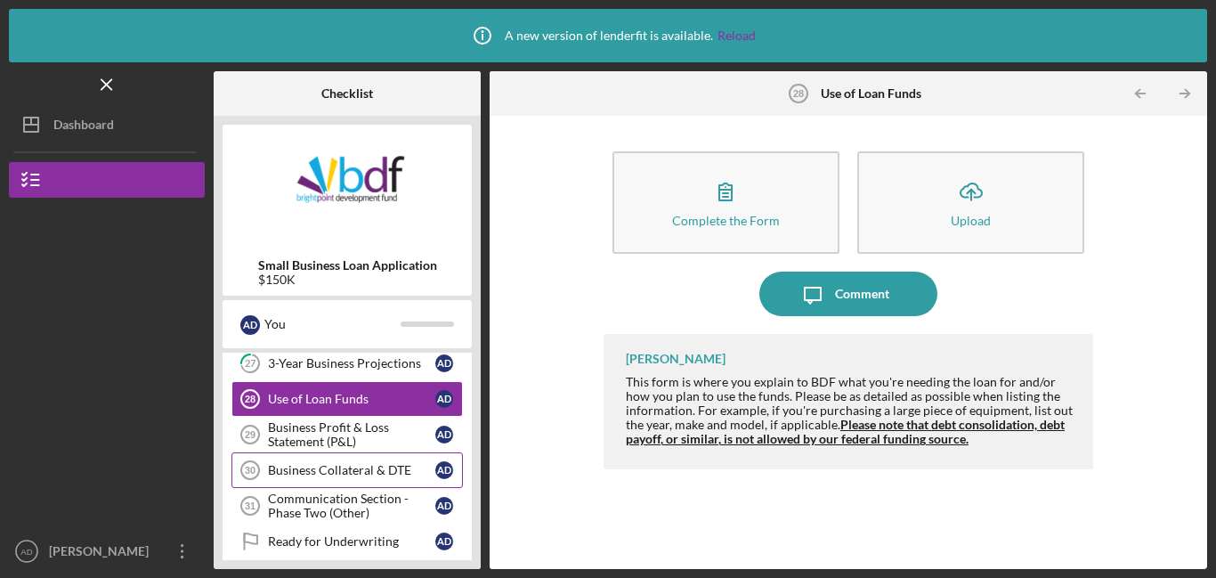
scroll to position [1057, 0]
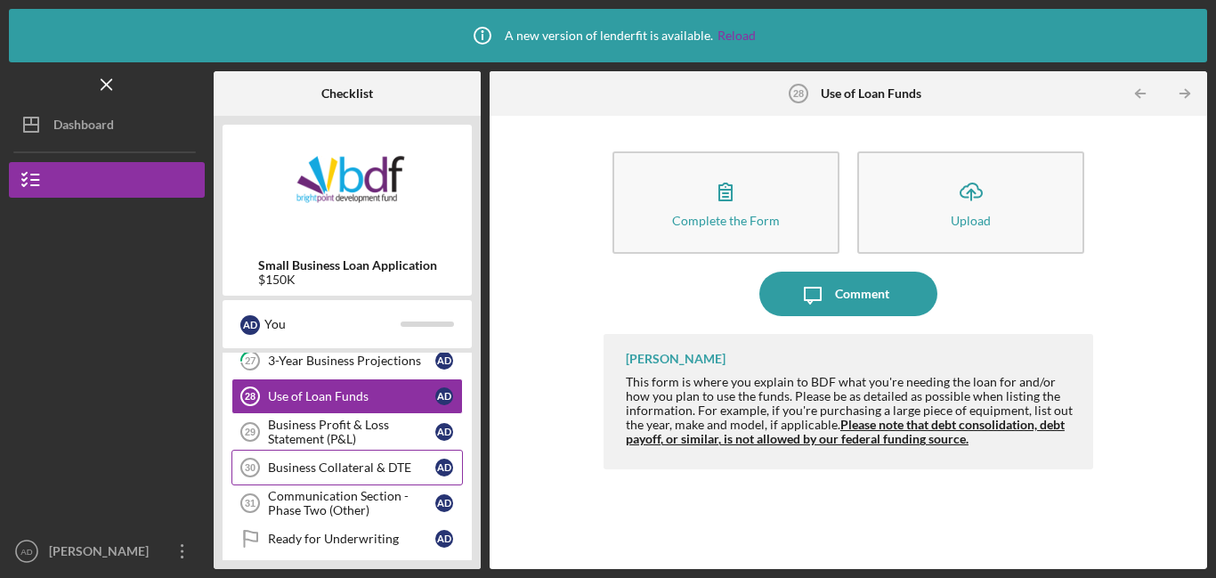
click at [369, 474] on link "Business Collateral & DTE 30 Business Collateral & DTE A D" at bounding box center [346, 467] width 231 height 36
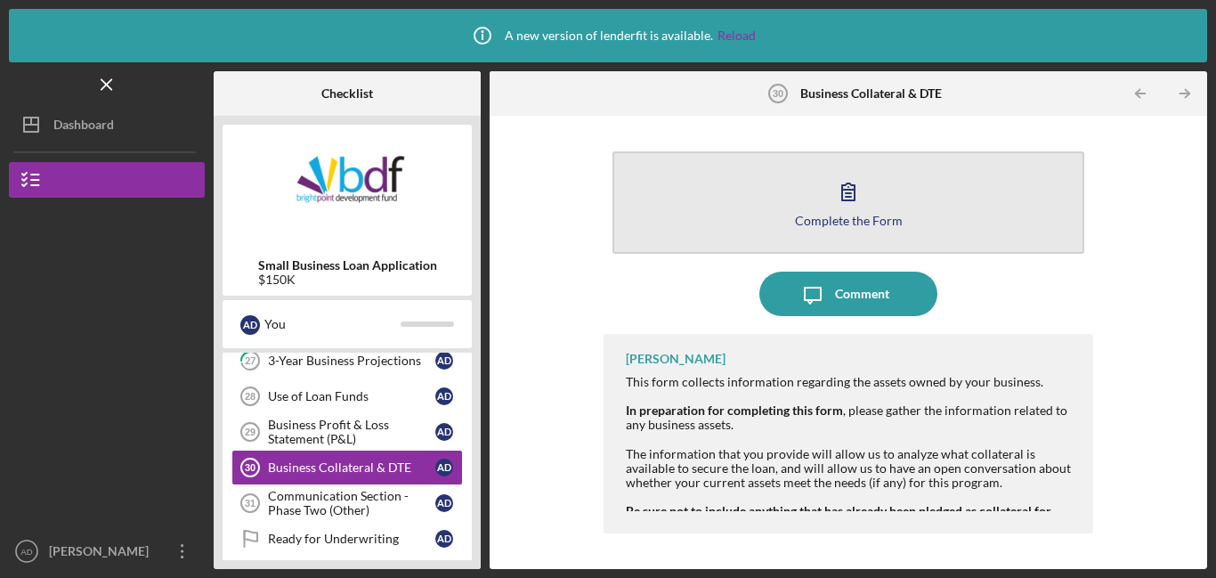
click at [867, 178] on icon "button" at bounding box center [848, 191] width 44 height 44
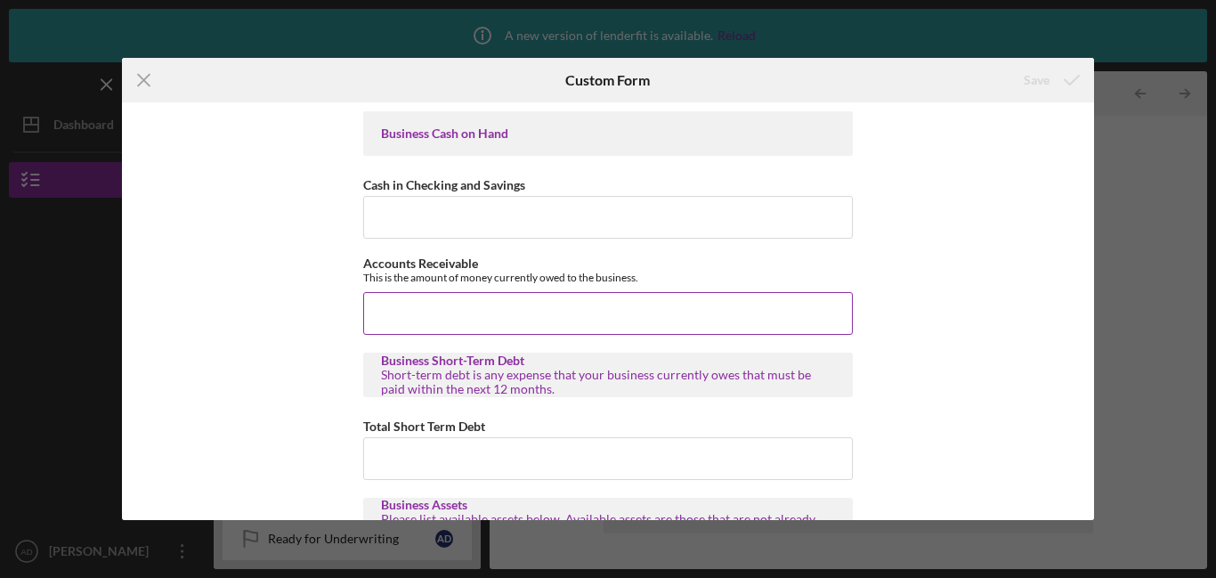
click at [537, 317] on input "Accounts Receivable" at bounding box center [607, 313] width 489 height 43
type input "$0"
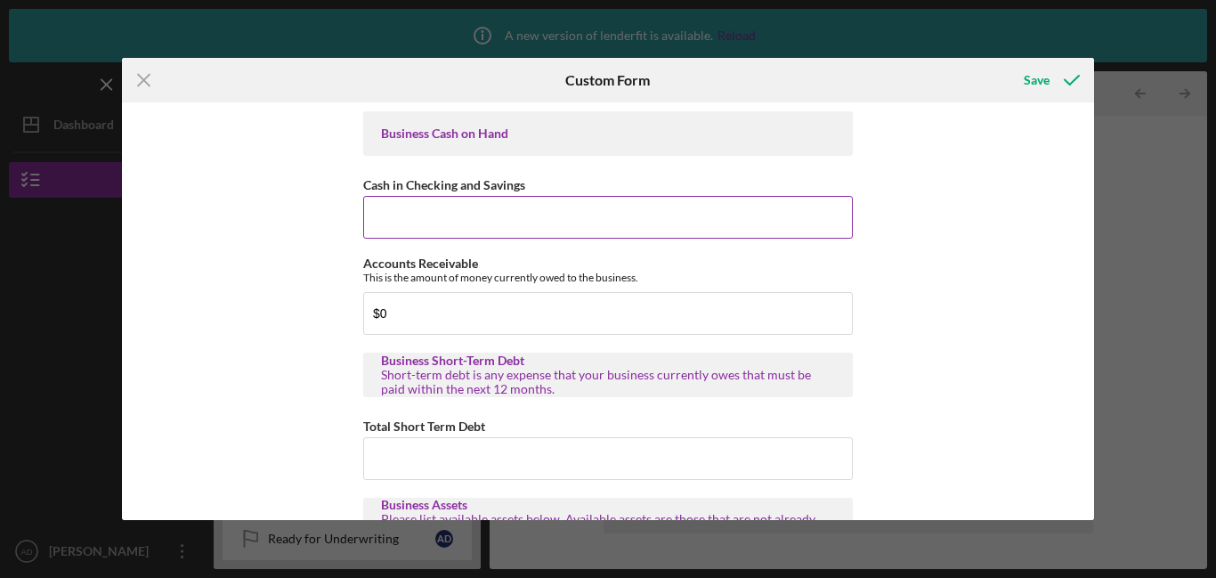
click at [496, 216] on input "Cash in Checking and Savings" at bounding box center [607, 217] width 489 height 43
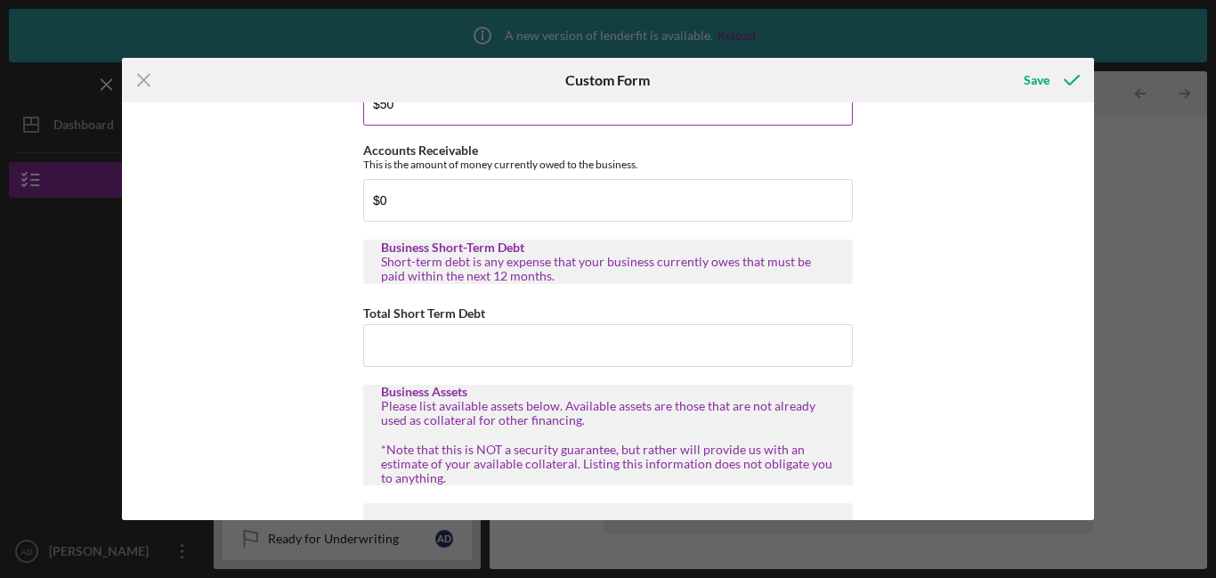
scroll to position [137, 0]
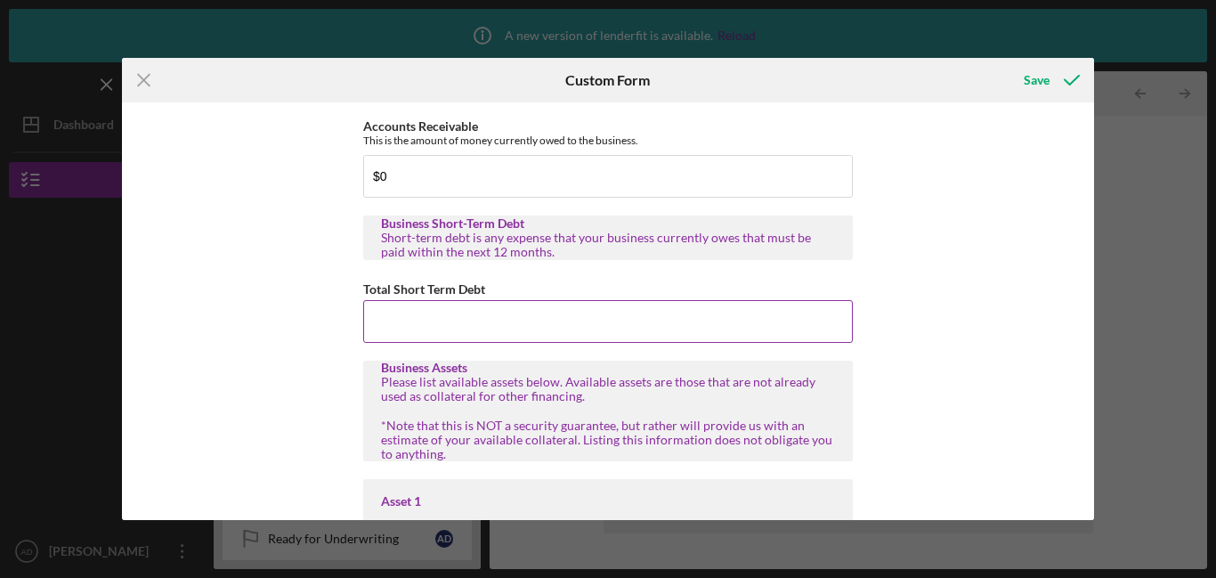
type input "$50"
click at [458, 338] on input "Total Short Term Debt" at bounding box center [607, 321] width 489 height 43
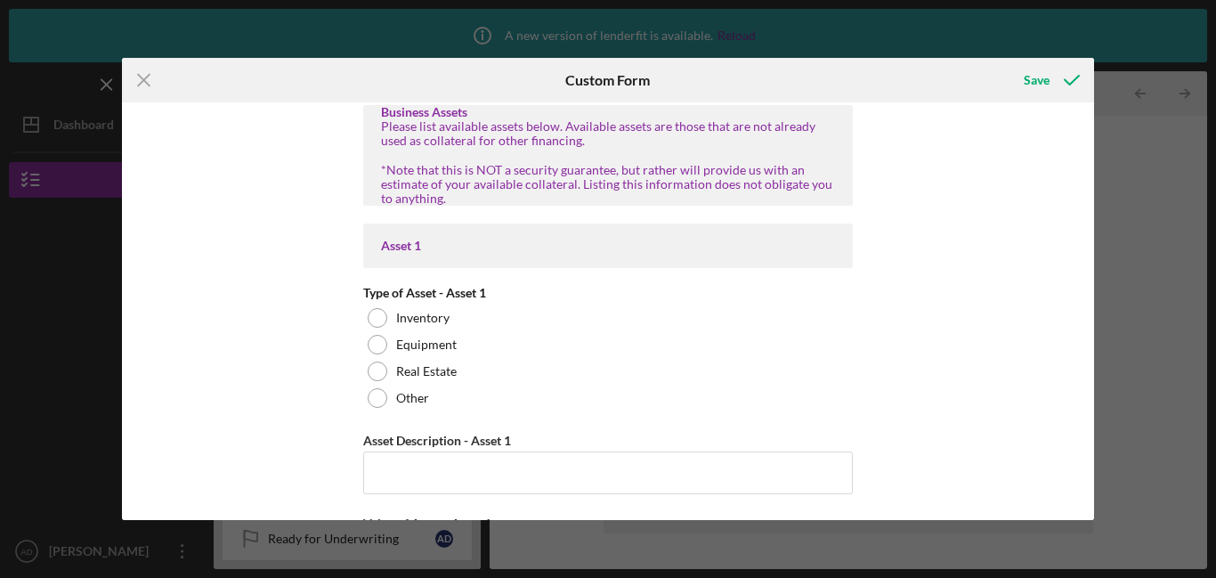
scroll to position [394, 0]
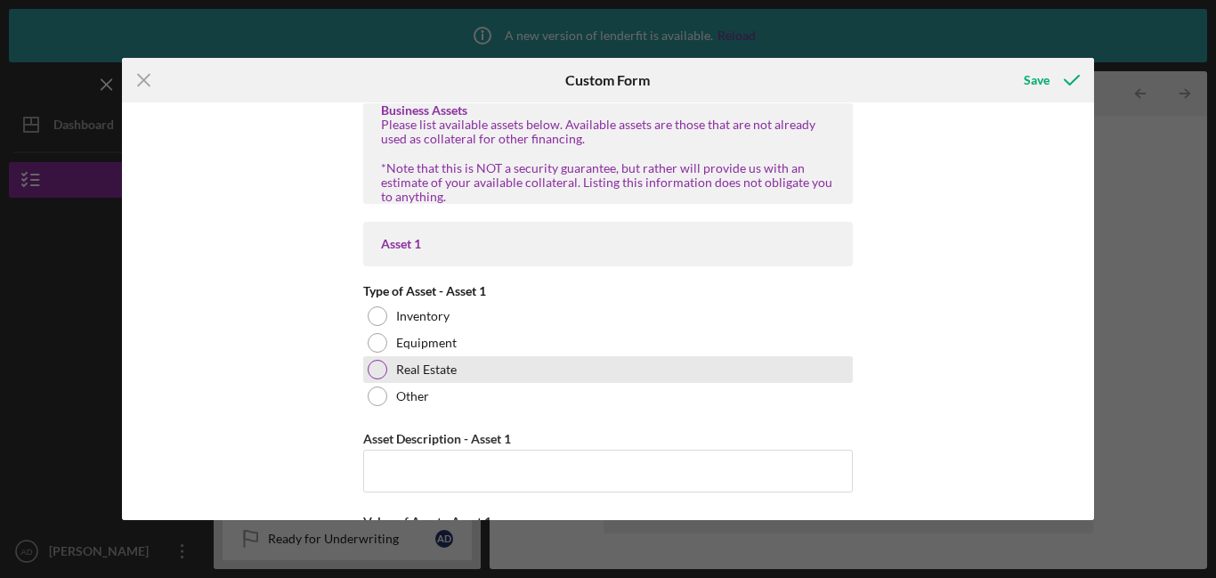
type input "$0"
click at [466, 372] on div "Real Estate" at bounding box center [607, 369] width 489 height 27
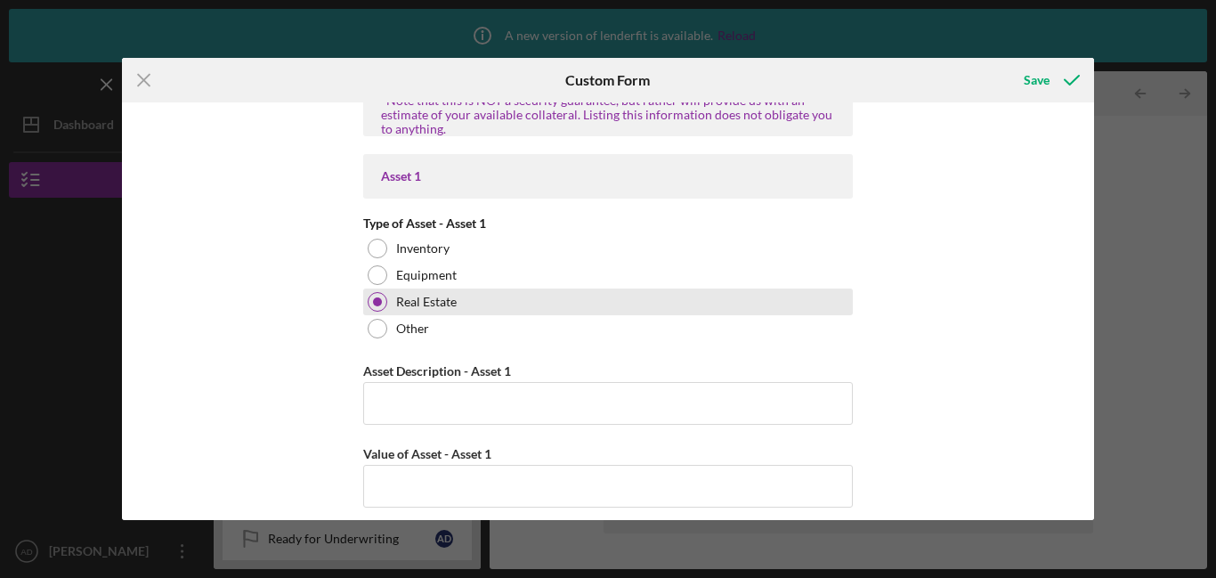
scroll to position [469, 0]
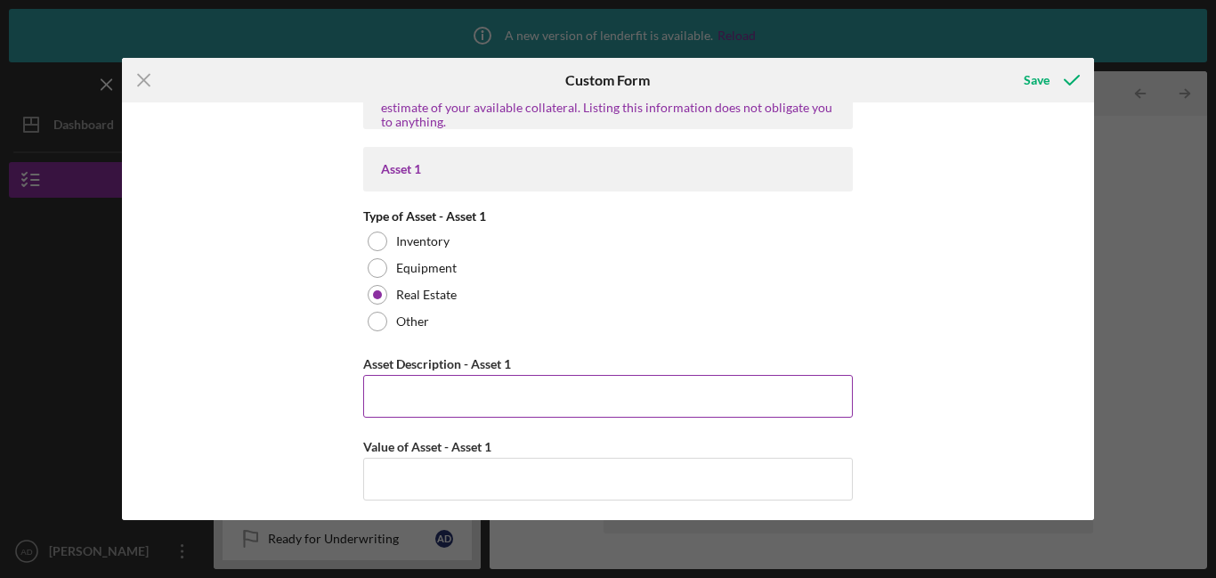
click at [460, 390] on input "Asset Description - Asset 1" at bounding box center [607, 396] width 489 height 43
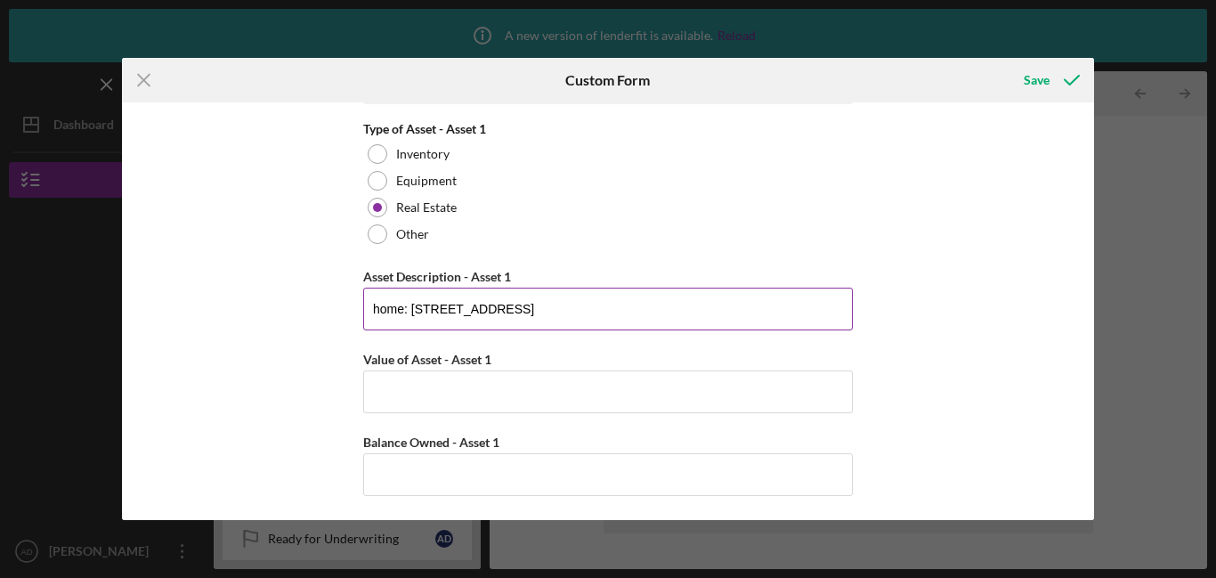
scroll to position [557, 0]
type input "home: [STREET_ADDRESS]"
click at [397, 392] on input "Value of Asset - Asset 1" at bounding box center [607, 390] width 489 height 43
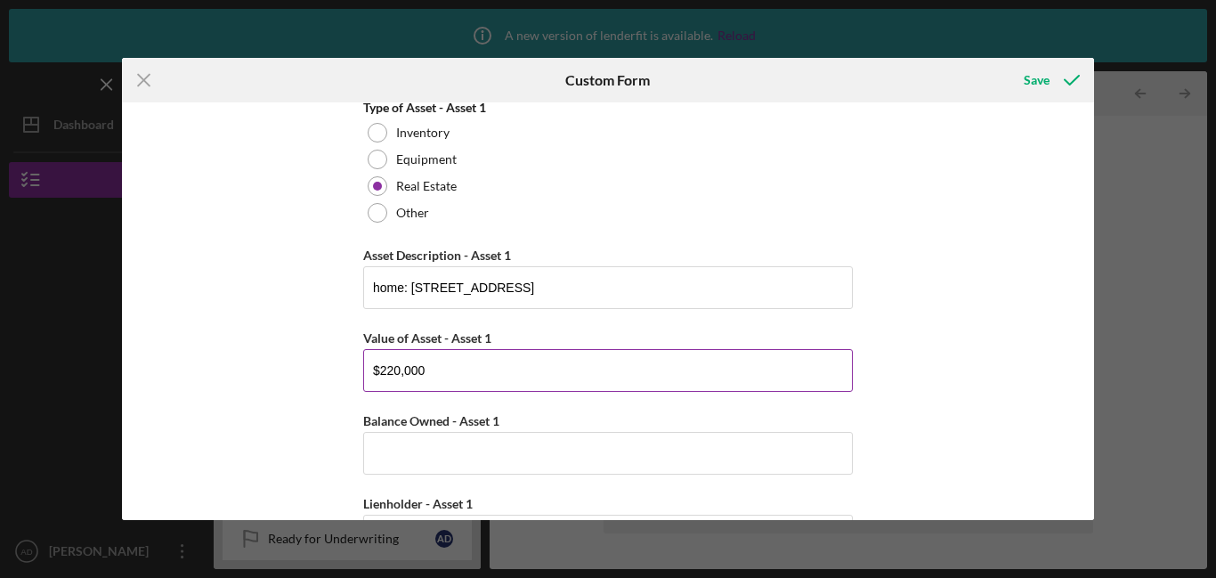
scroll to position [589, 0]
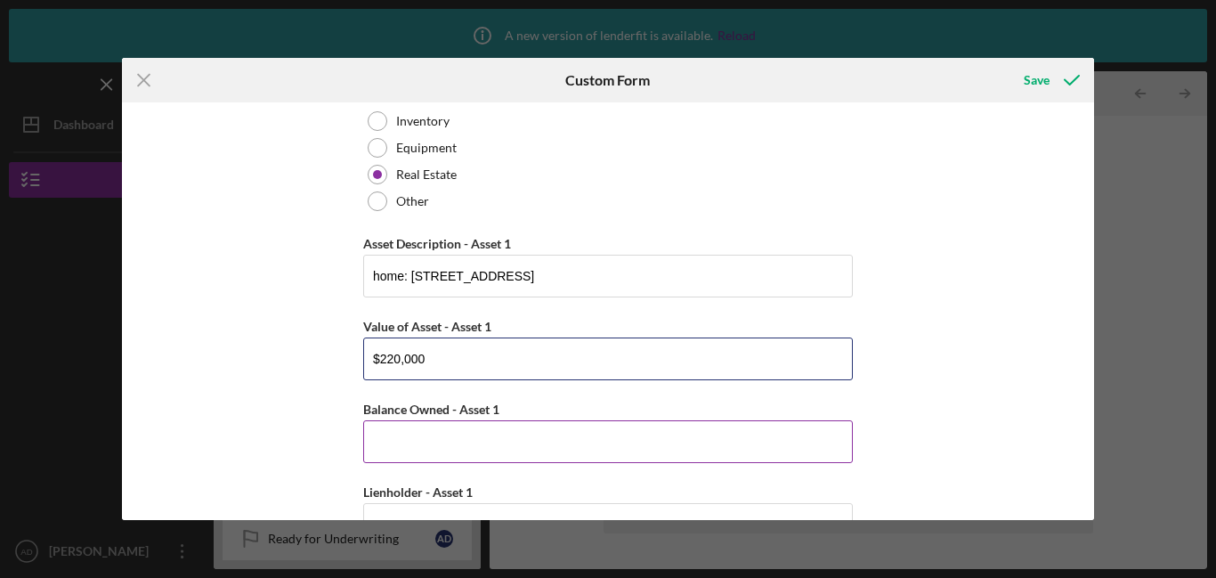
type input "$220,000"
click at [379, 447] on input "Balance Owned - Asset 1" at bounding box center [607, 441] width 489 height 43
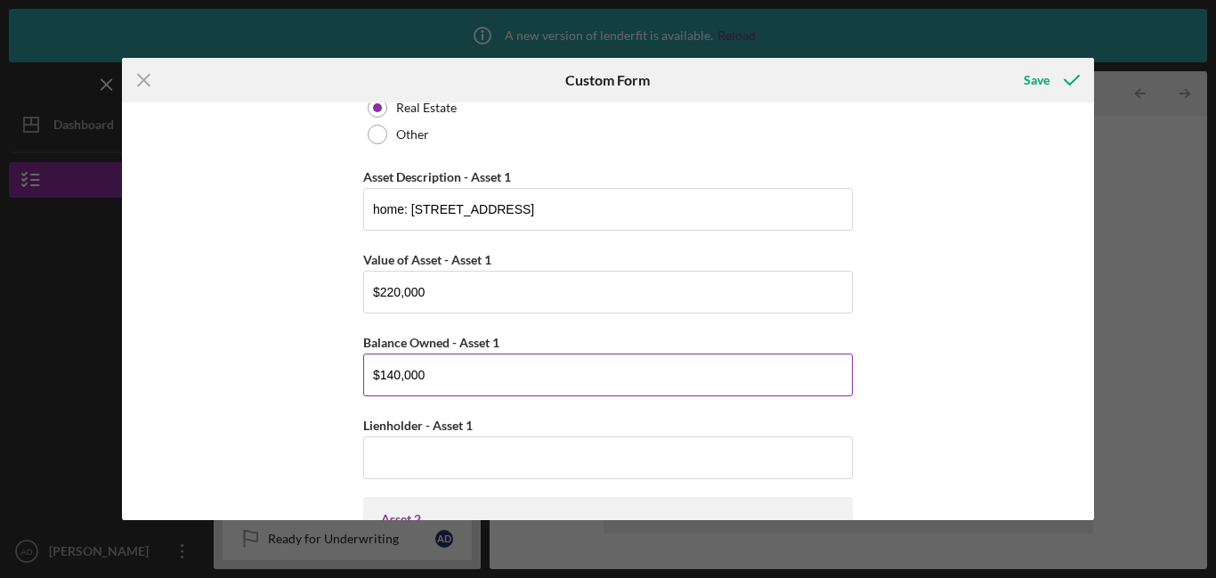
scroll to position [661, 0]
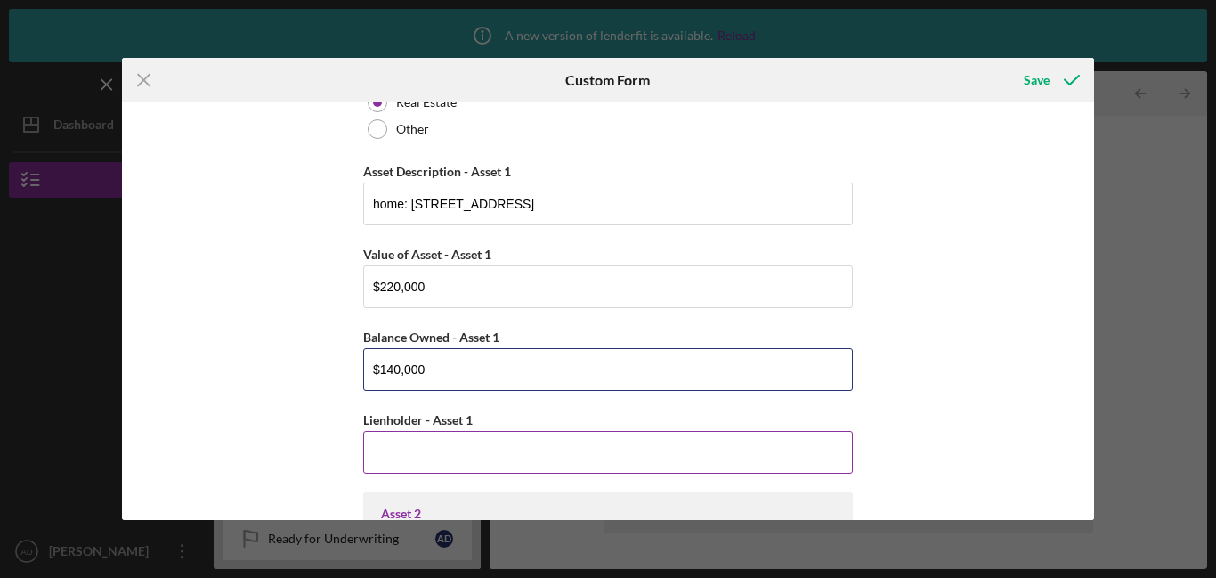
type input "$140,000"
click at [379, 464] on input "Lienholder - Asset 1" at bounding box center [607, 452] width 489 height 43
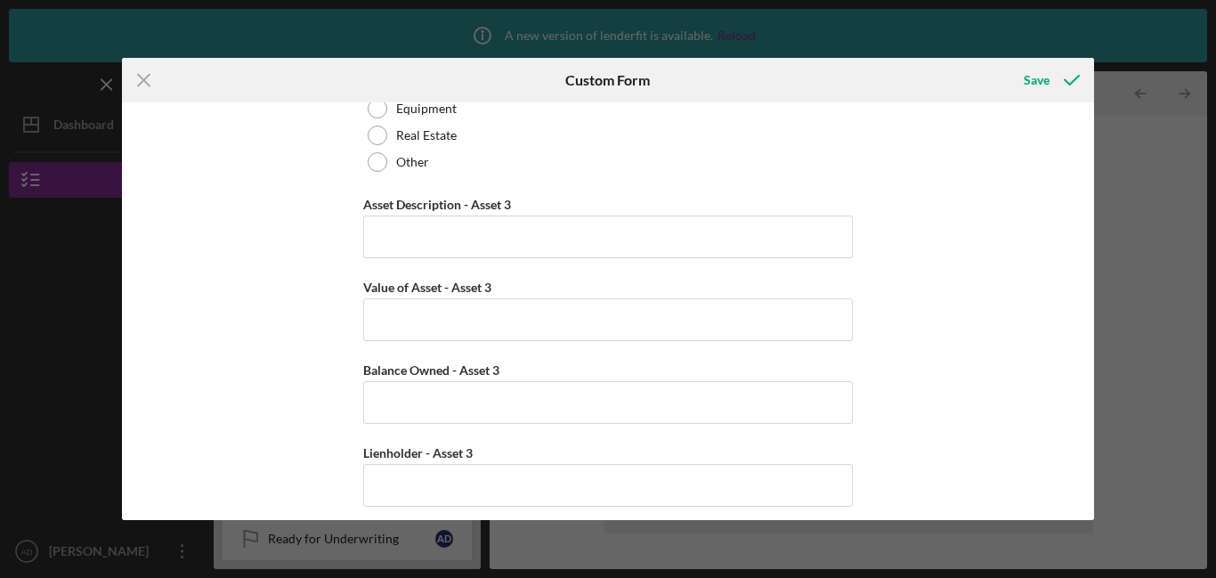
scroll to position [1716, 0]
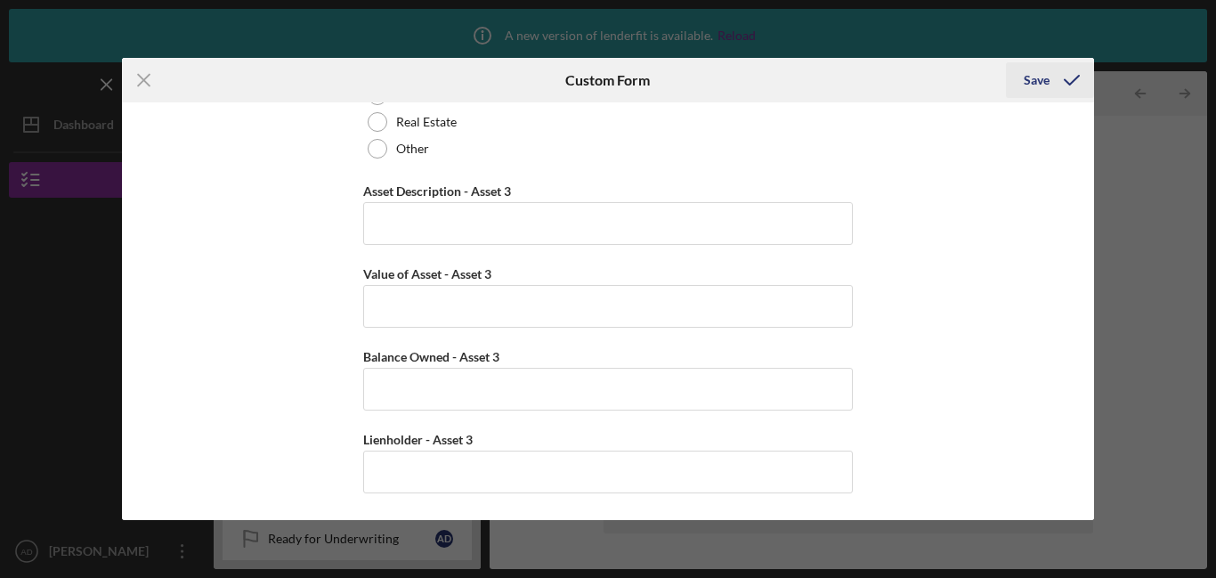
type input "Shellpoint Mortgage"
click at [1016, 79] on button "Save" at bounding box center [1050, 80] width 88 height 36
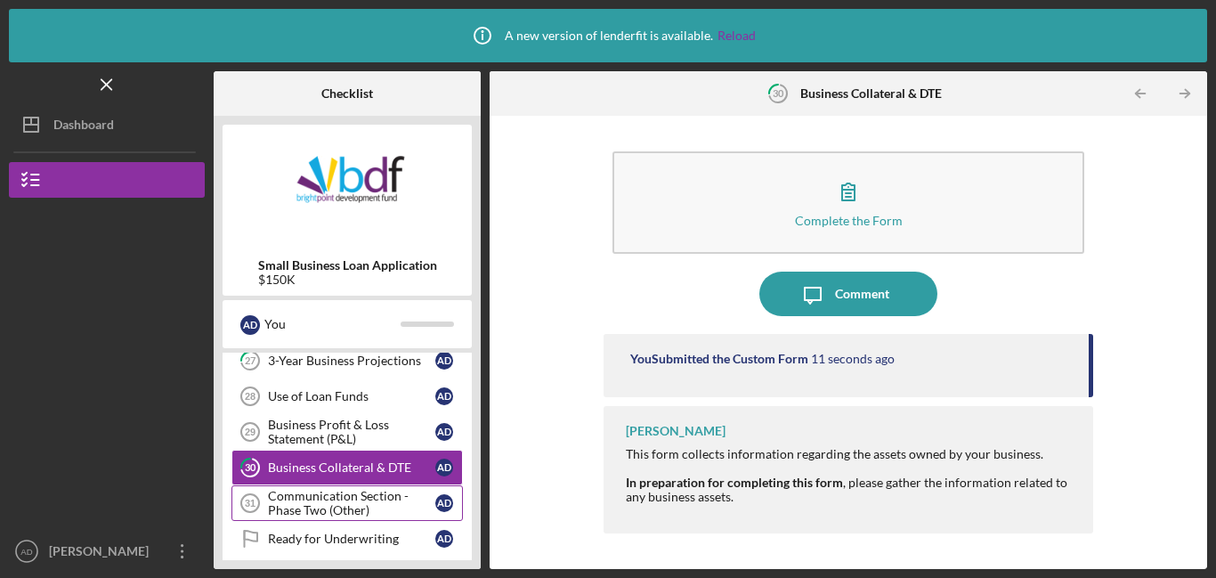
click at [354, 506] on div "Communication Section - Phase Two (Other)" at bounding box center [351, 503] width 167 height 28
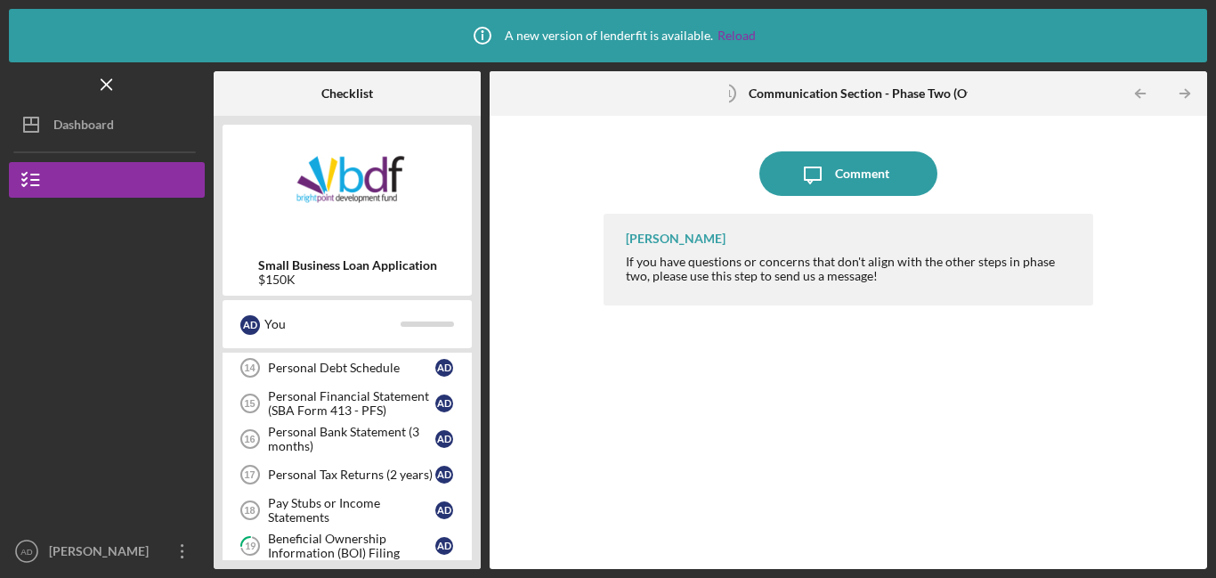
scroll to position [586, 0]
click at [360, 410] on div "Personal Financial Statement (SBA Form 413 - PFS)" at bounding box center [351, 405] width 167 height 28
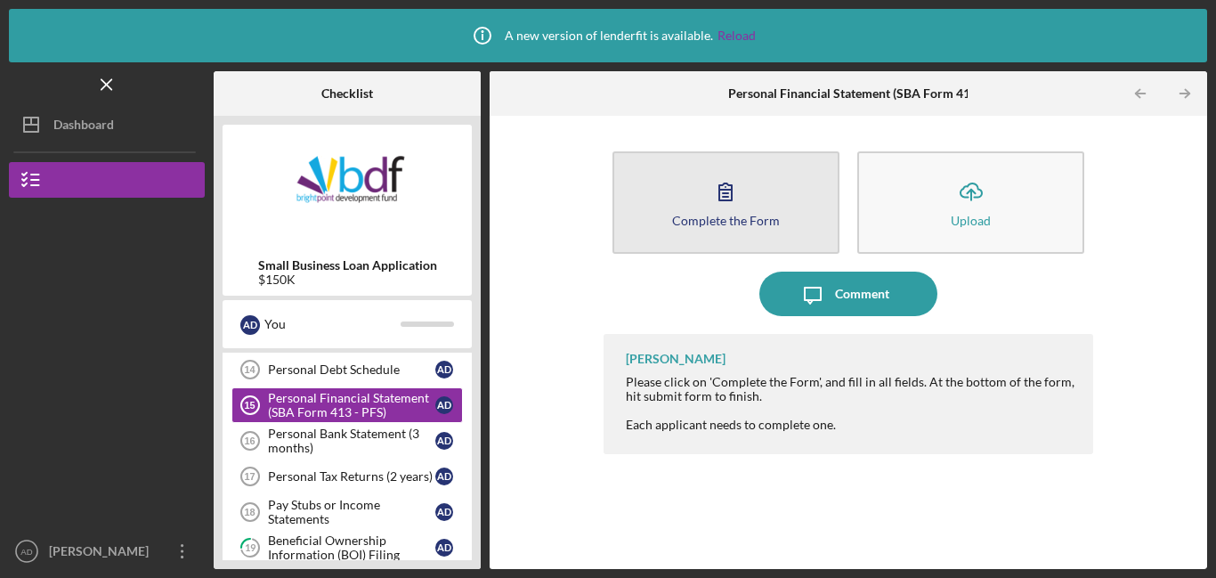
click at [736, 195] on icon "button" at bounding box center [725, 191] width 44 height 44
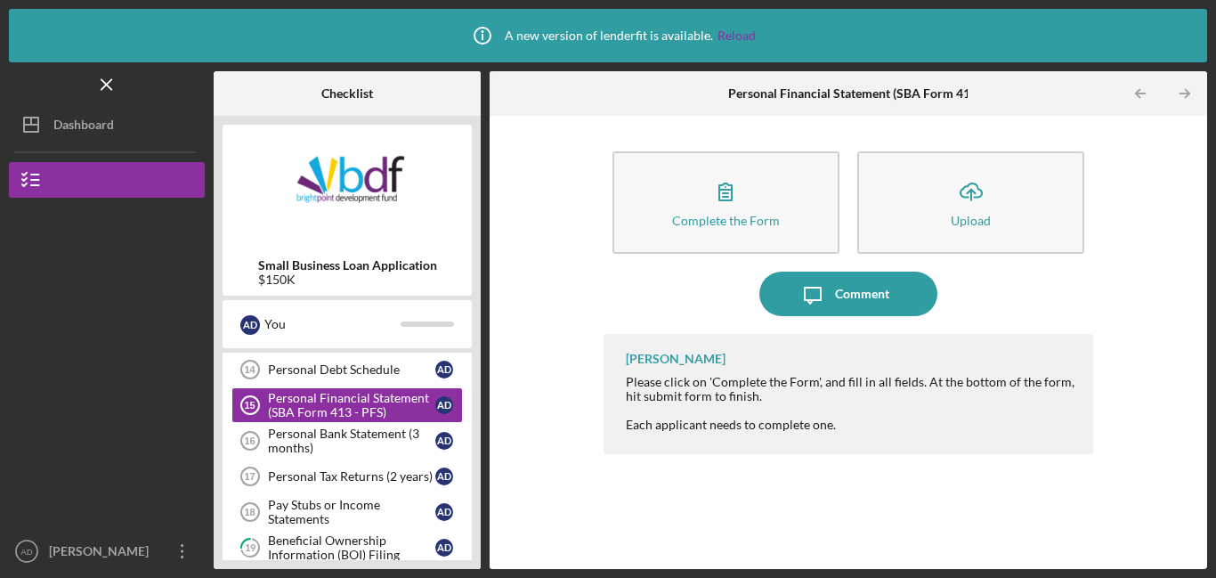
click at [507, 451] on div "Complete the Form Form Icon/Upload Upload Icon/Message Comment [PERSON_NAME] Pl…" at bounding box center [847, 342] width 699 height 435
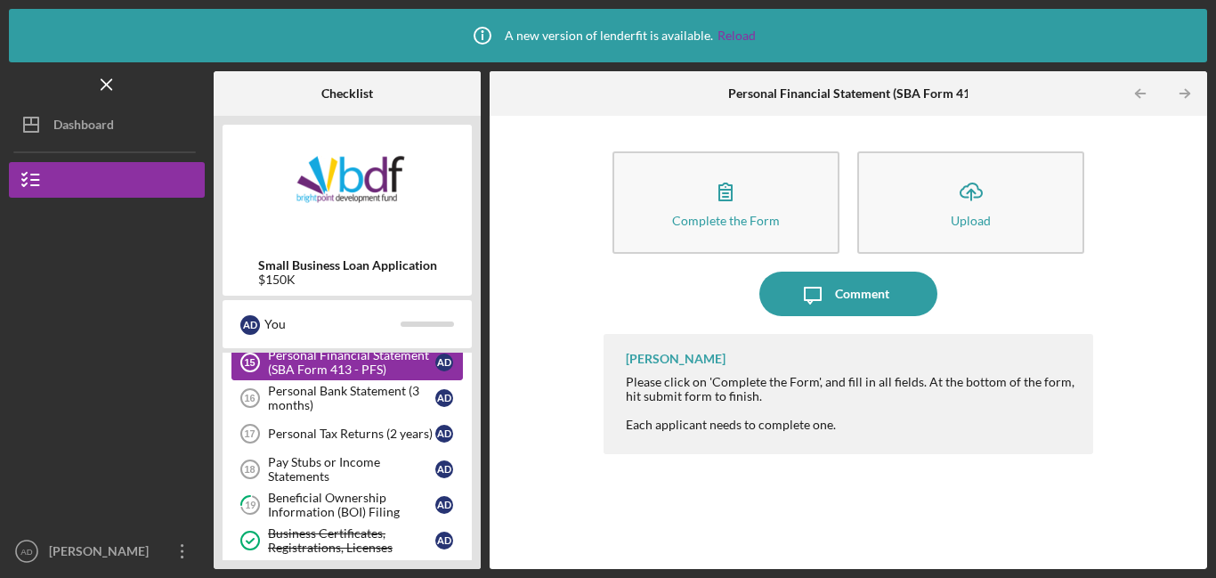
scroll to position [632, 0]
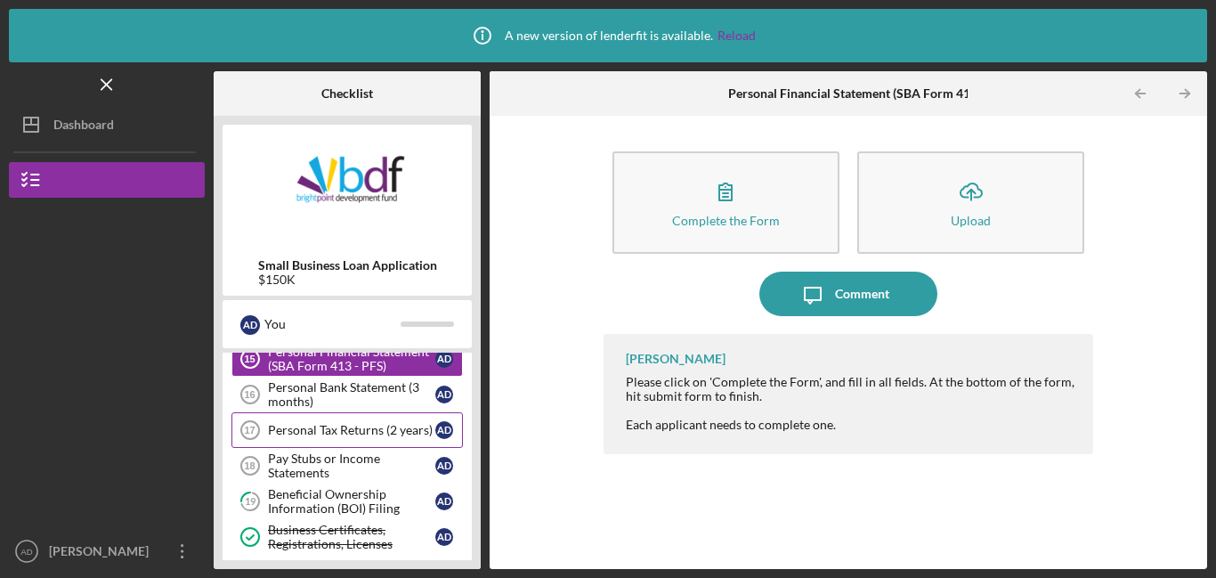
click at [361, 433] on div "Personal Tax Returns (2 years)" at bounding box center [351, 430] width 167 height 14
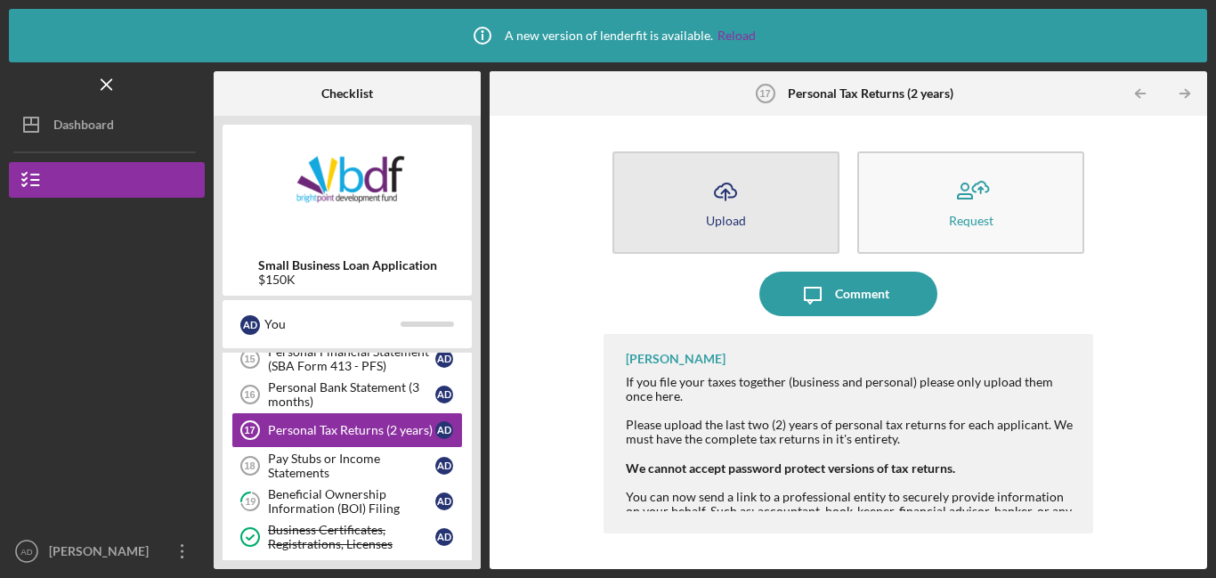
click at [739, 206] on icon "Icon/Upload" at bounding box center [725, 191] width 44 height 44
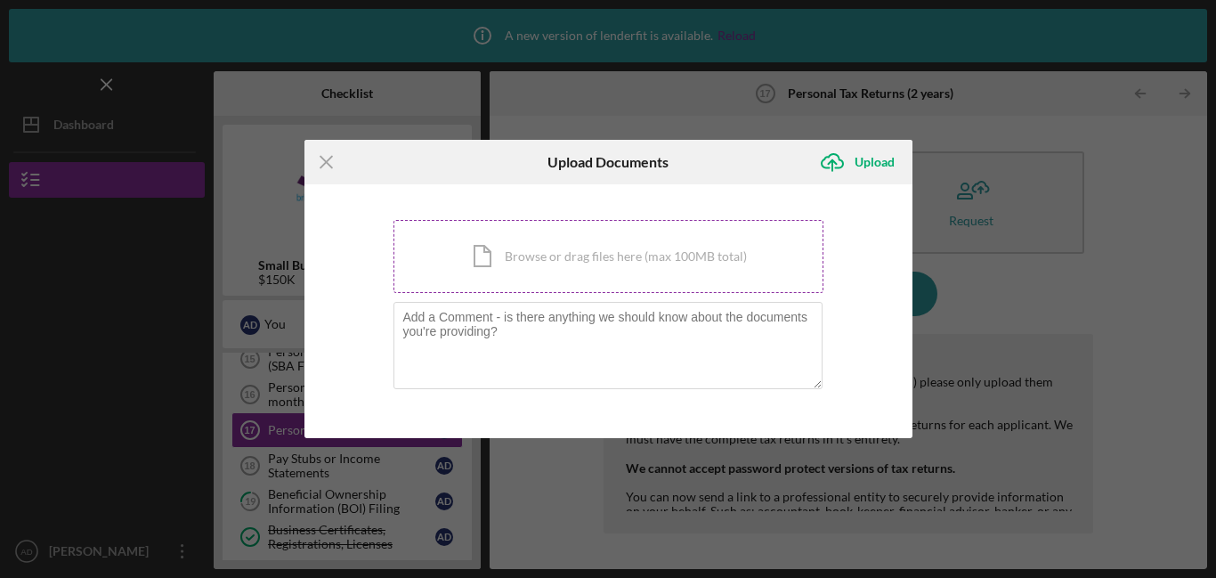
click at [668, 260] on div "Icon/Document Browse or drag files here (max 100MB total) Tap to choose files o…" at bounding box center [608, 256] width 430 height 73
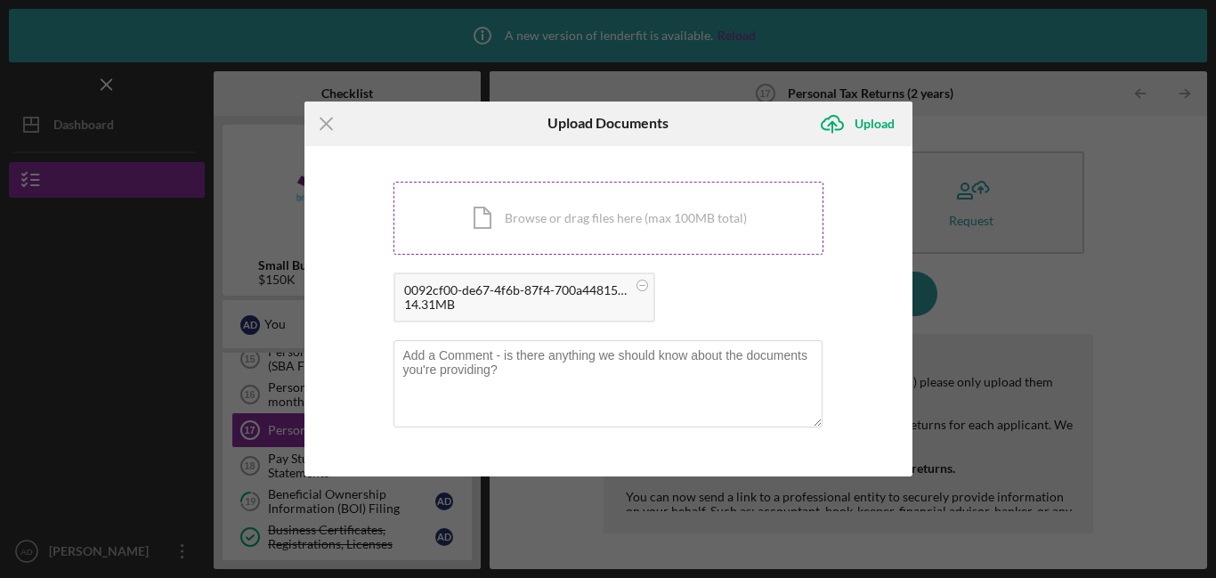
click at [585, 222] on div "Icon/Document Browse or drag files here (max 100MB total) Tap to choose files o…" at bounding box center [608, 218] width 430 height 73
click at [549, 146] on div "You're uploading documents related to Personal Tax Returns (2 years) . Icon/Doc…" at bounding box center [608, 311] width 608 height 331
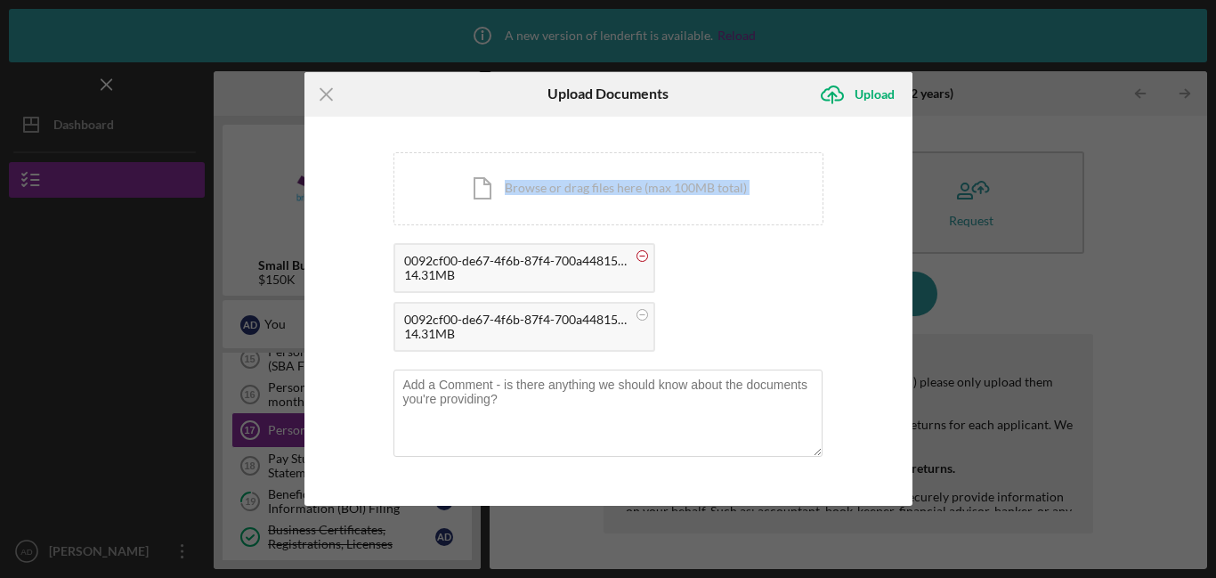
click at [642, 257] on circle at bounding box center [641, 255] width 11 height 11
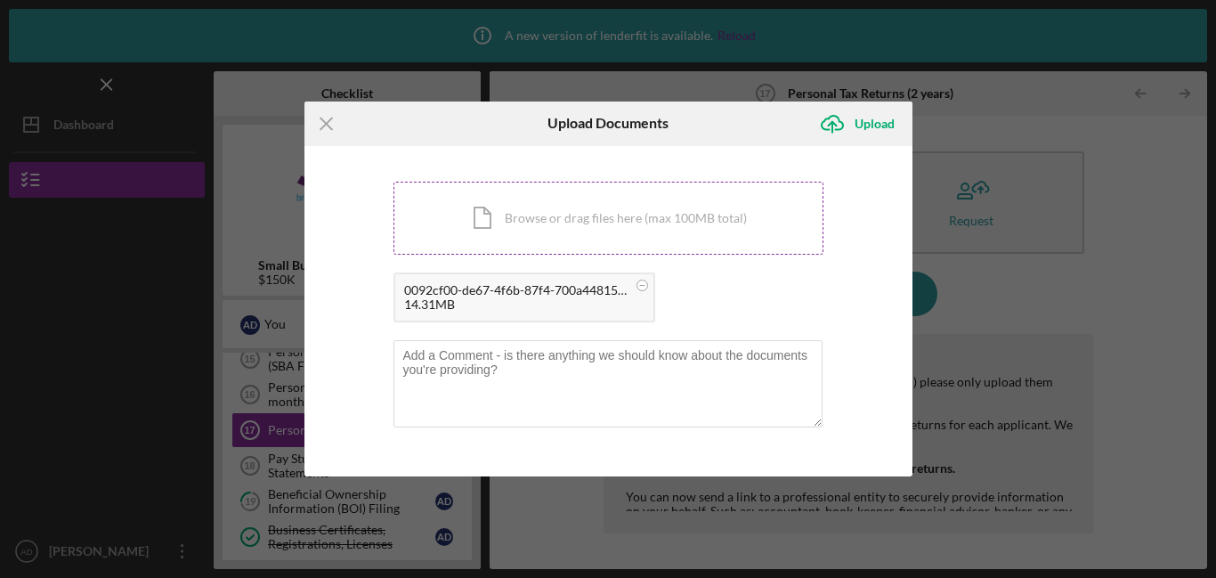
click at [638, 220] on div "Icon/Document Browse or drag files here (max 100MB total) Tap to choose files o…" at bounding box center [608, 218] width 430 height 73
click at [854, 123] on div "Upload" at bounding box center [874, 124] width 40 height 36
